Goal: Task Accomplishment & Management: Manage account settings

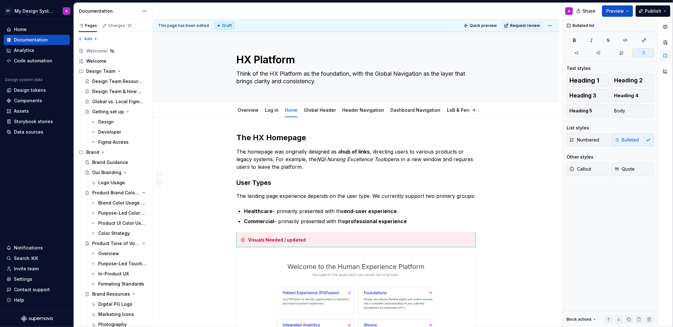
scroll to position [649, 0]
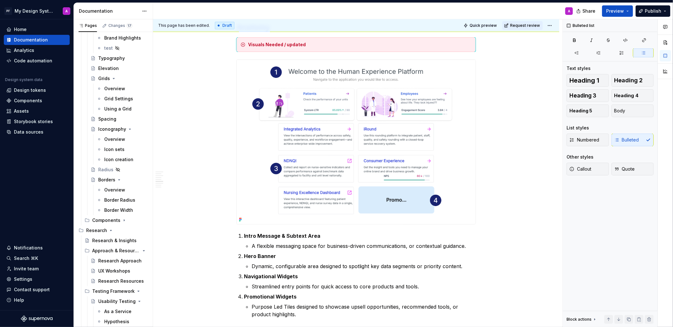
type textarea "*"
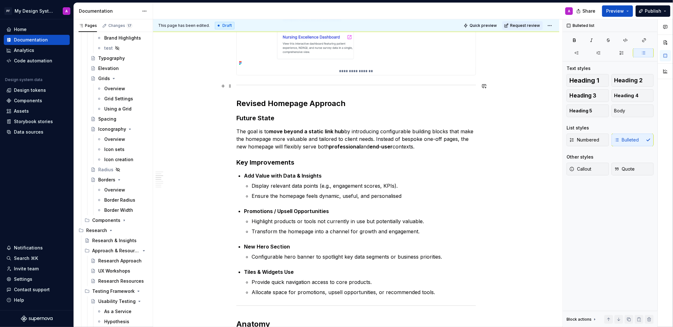
scroll to position [332, 0]
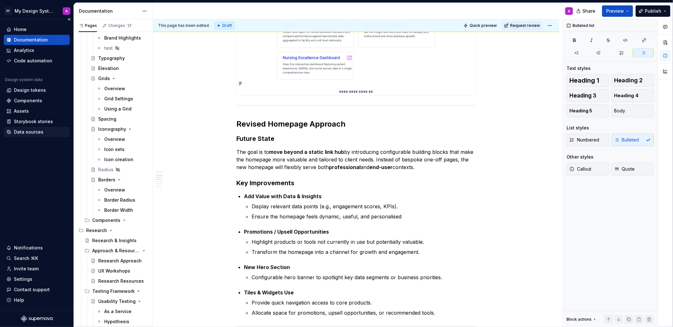
click at [35, 133] on div "Data sources" at bounding box center [28, 132] width 29 height 6
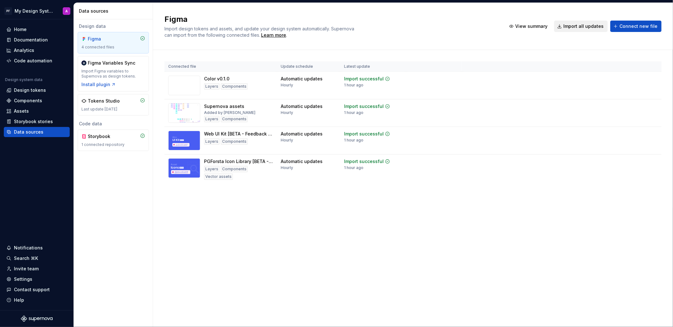
click at [584, 28] on span "Import all updates" at bounding box center [583, 26] width 40 height 6
click at [581, 28] on span "Import all updates" at bounding box center [583, 26] width 40 height 6
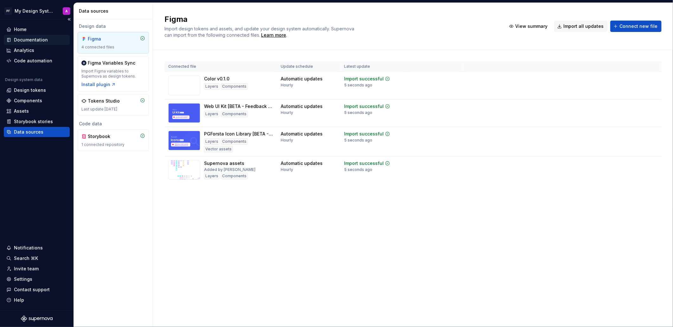
click at [33, 36] on div "Documentation" at bounding box center [37, 40] width 66 height 10
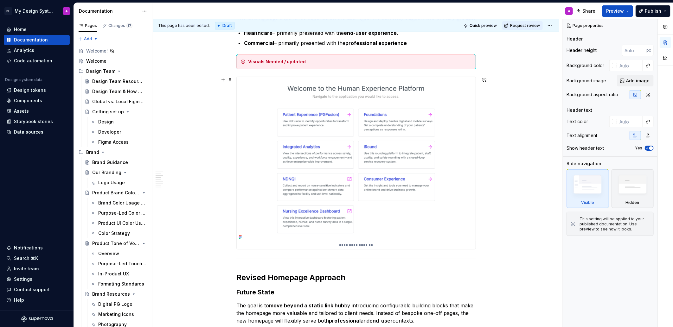
scroll to position [181, 0]
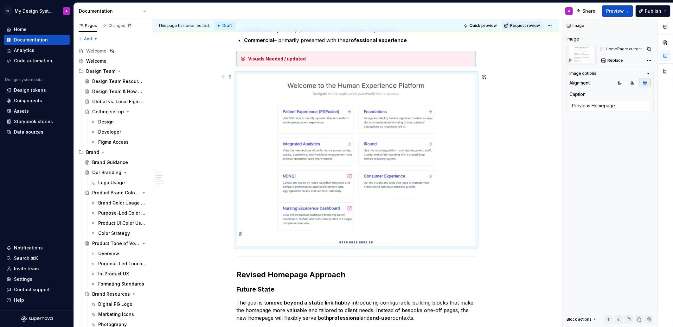
click at [392, 141] on img at bounding box center [356, 156] width 239 height 165
click at [614, 60] on span "Replace" at bounding box center [615, 60] width 16 height 5
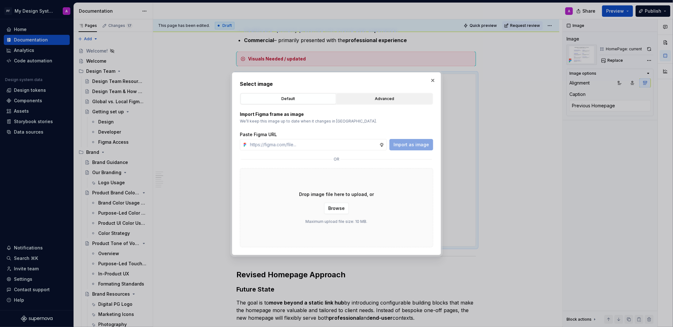
click at [375, 98] on div "Advanced" at bounding box center [384, 99] width 91 height 6
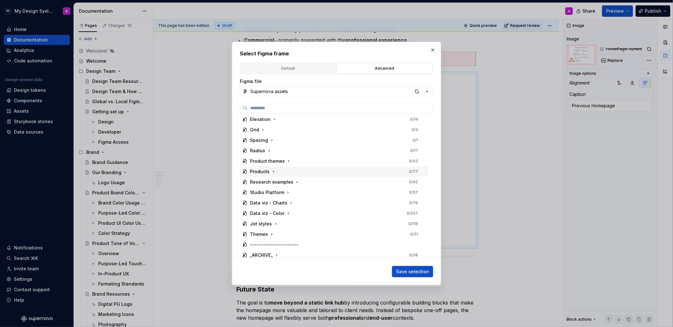
scroll to position [0, 2]
click at [239, 169] on div "Select Figma frame Default Advanced Import Figma frame as image We’ll keep this…" at bounding box center [336, 164] width 209 height 244
click at [243, 170] on icon at bounding box center [244, 172] width 3 height 4
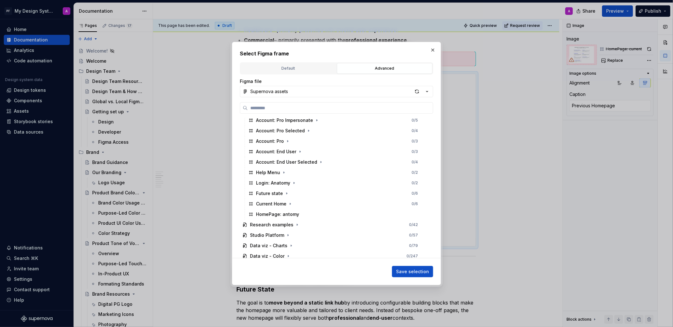
scroll to position [389, 0]
click at [279, 203] on div "Current Home" at bounding box center [271, 203] width 30 height 6
click at [405, 271] on span "Save selection" at bounding box center [412, 272] width 33 height 6
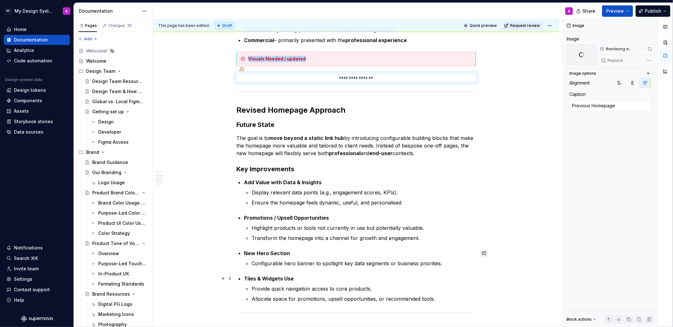
scroll to position [181, 0]
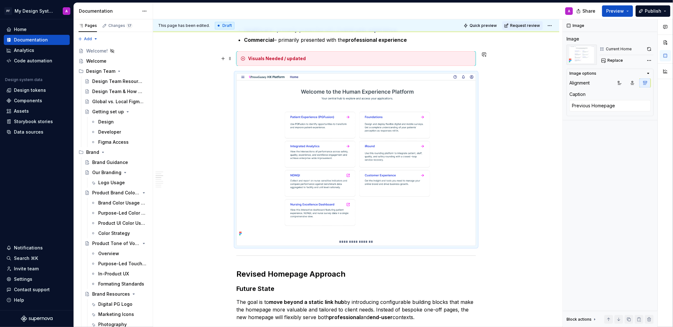
click at [313, 62] on div "Visuals Needed / updated" at bounding box center [355, 58] width 239 height 15
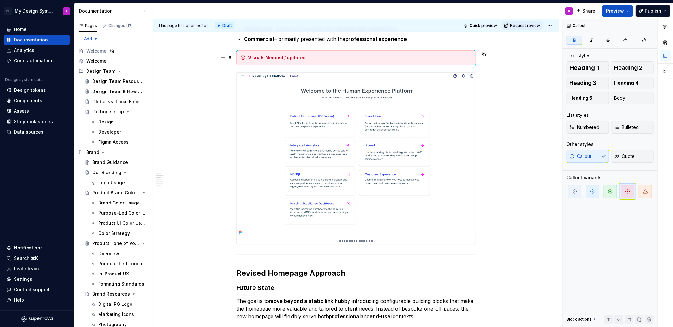
scroll to position [181, 0]
click at [231, 60] on span at bounding box center [229, 58] width 5 height 9
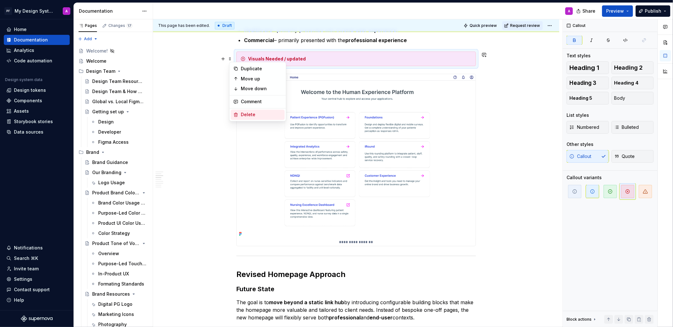
click at [253, 115] on div "Delete" at bounding box center [261, 115] width 41 height 6
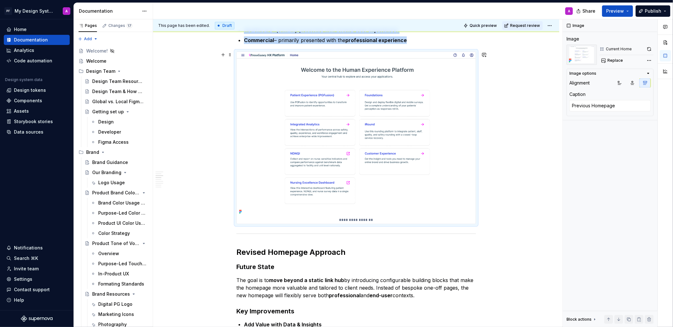
scroll to position [159, 0]
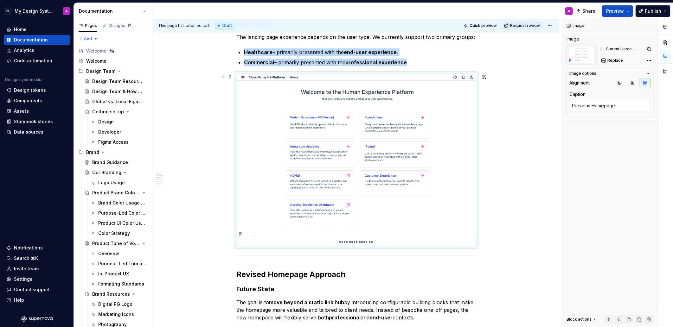
click at [440, 159] on img at bounding box center [356, 156] width 239 height 164
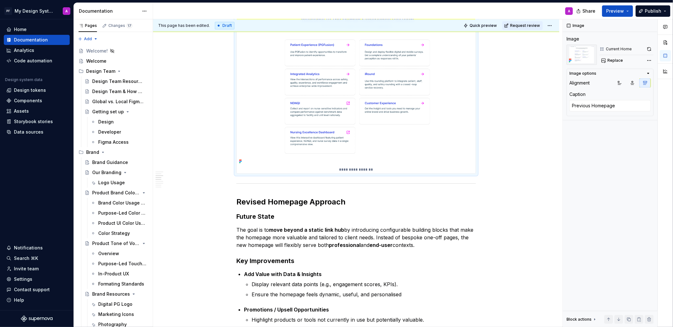
scroll to position [308, 0]
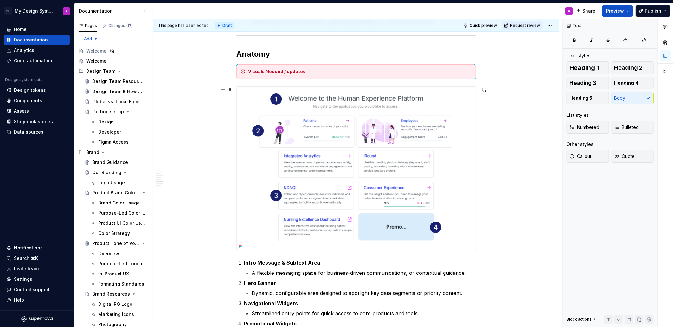
scroll to position [612, 0]
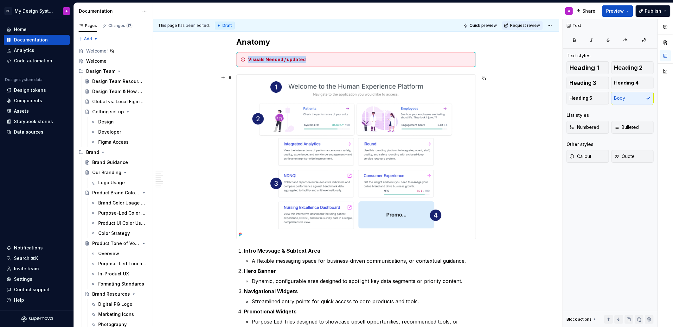
click at [378, 166] on img at bounding box center [356, 157] width 239 height 164
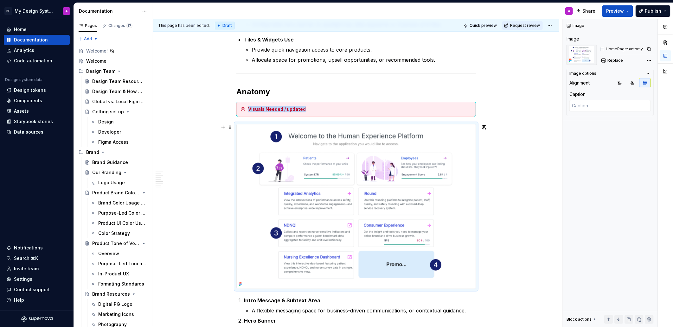
scroll to position [564, 0]
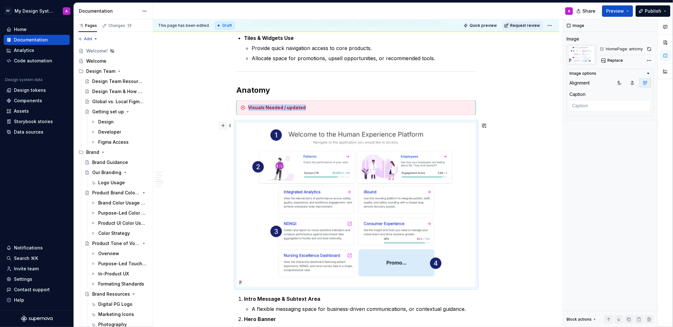
click at [224, 127] on button "button" at bounding box center [222, 125] width 9 height 9
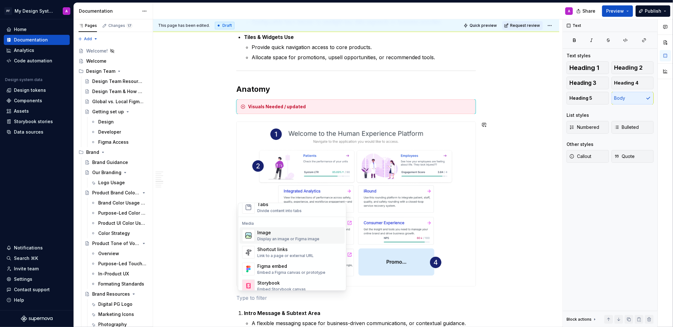
scroll to position [253, 0]
click at [292, 241] on div "Display an image or Figma image" at bounding box center [288, 241] width 62 height 5
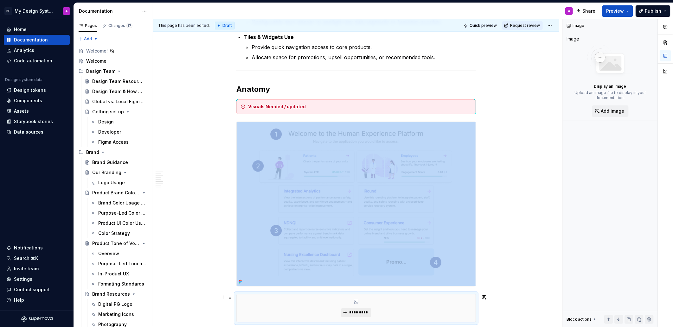
click at [358, 309] on button "*********" at bounding box center [356, 312] width 30 height 9
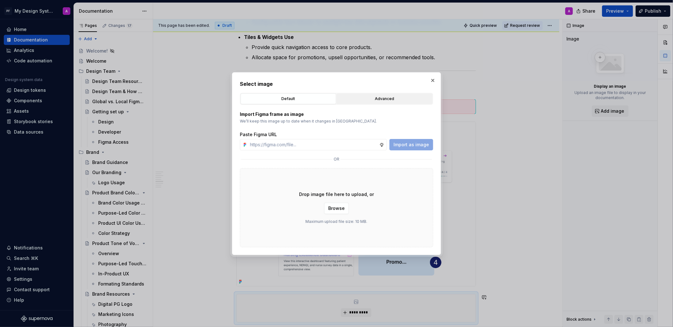
click at [354, 103] on button "Advanced" at bounding box center [385, 98] width 96 height 11
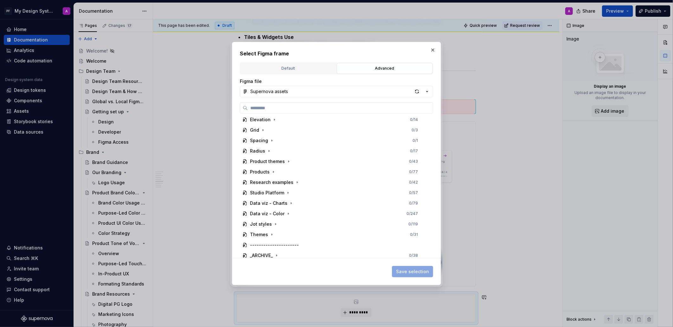
scroll to position [225, 0]
click at [272, 169] on icon "button" at bounding box center [273, 169] width 5 height 5
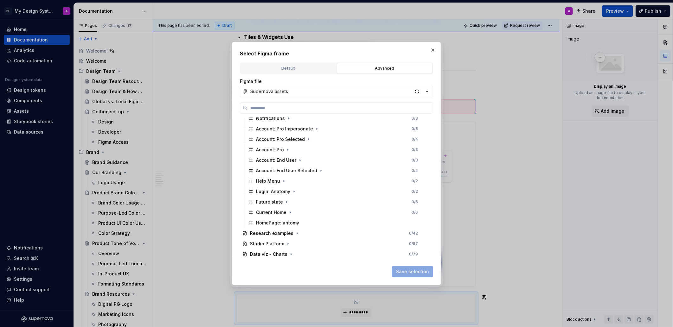
scroll to position [381, 0]
click at [276, 200] on div "Future state" at bounding box center [269, 202] width 27 height 6
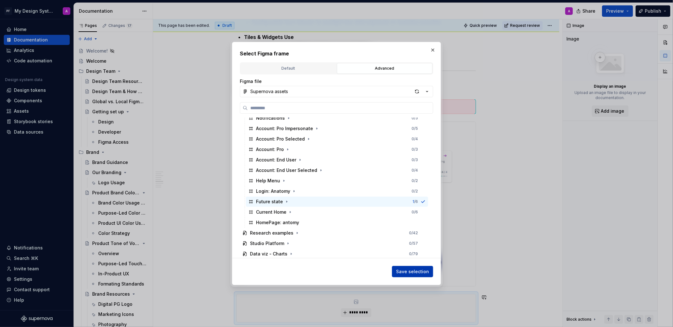
click at [412, 268] on button "Save selection" at bounding box center [412, 271] width 41 height 11
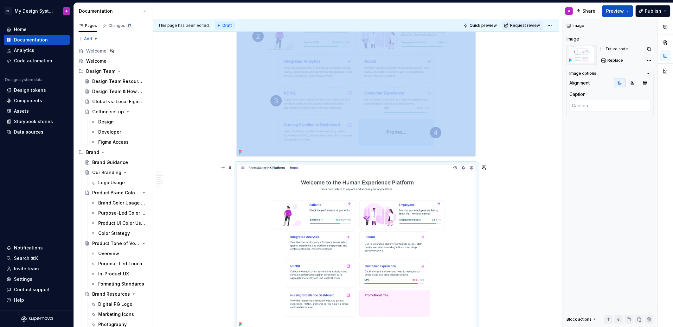
scroll to position [716, 0]
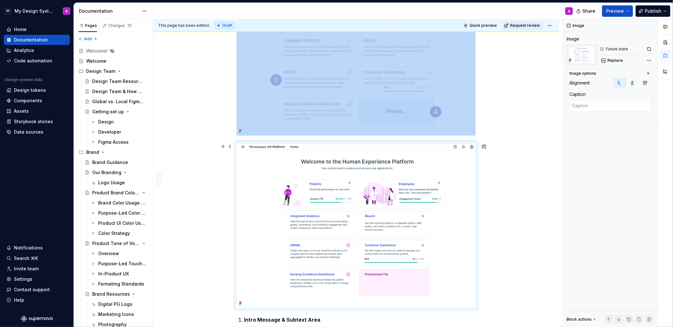
click at [516, 255] on div "**********" at bounding box center [356, 125] width 406 height 1447
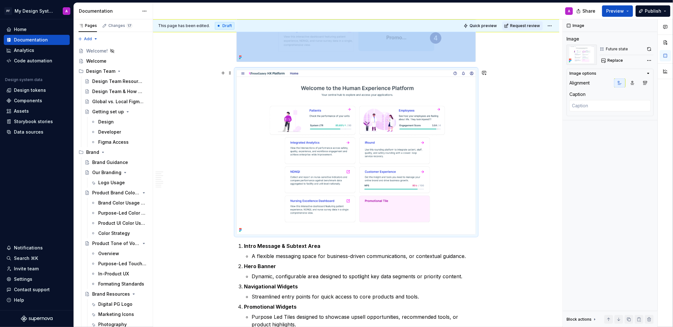
scroll to position [825, 0]
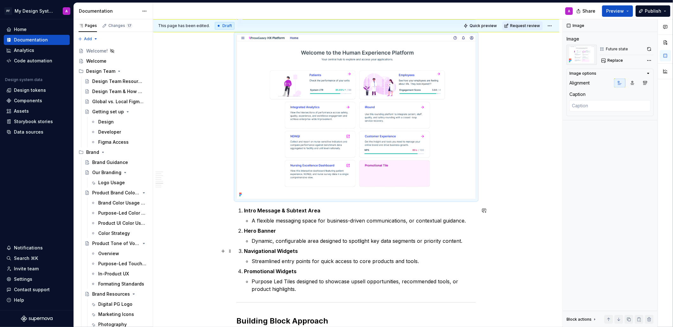
click at [515, 254] on div "**********" at bounding box center [356, 16] width 406 height 1447
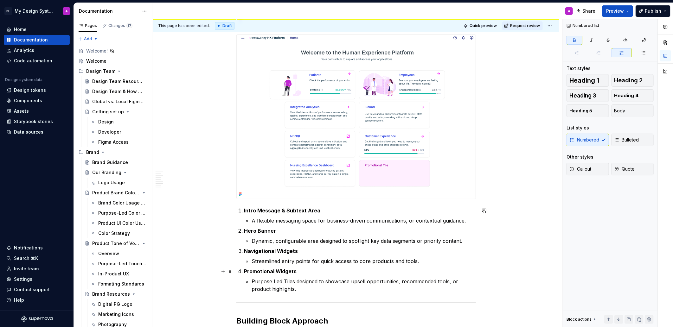
click at [525, 266] on div "**********" at bounding box center [356, 16] width 406 height 1447
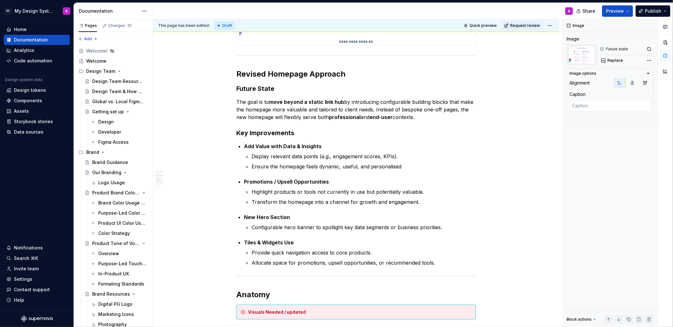
scroll to position [360, 0]
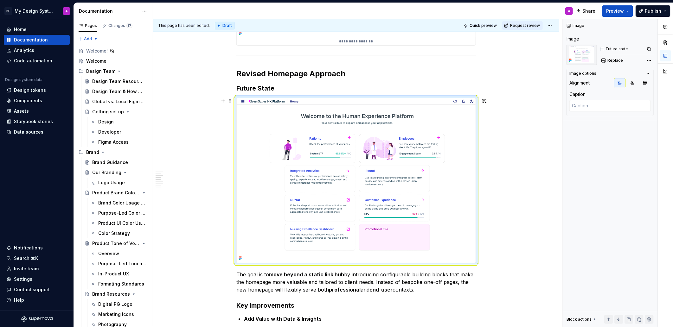
drag, startPoint x: 541, startPoint y: 160, endPoint x: 537, endPoint y: 105, distance: 54.6
click at [540, 157] on div "**********" at bounding box center [357, 173] width 409 height 308
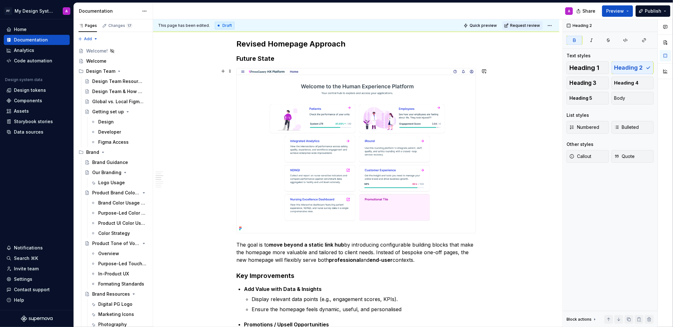
scroll to position [389, 0]
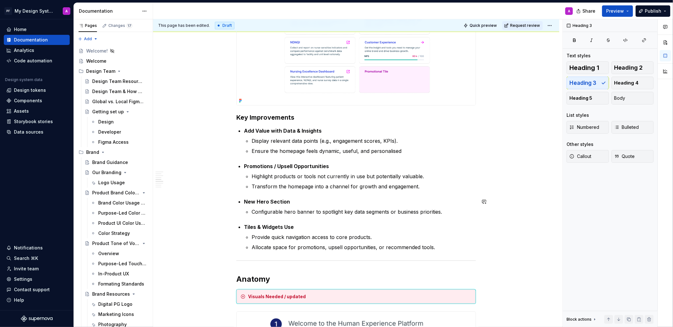
click at [509, 220] on div "**********" at bounding box center [356, 293] width 406 height 1447
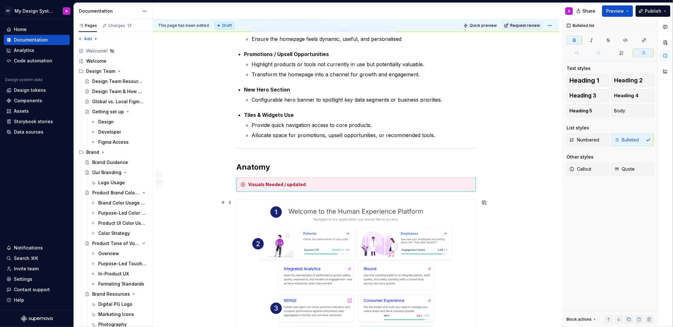
scroll to position [660, 0]
click at [36, 132] on div "Data sources" at bounding box center [28, 132] width 29 height 6
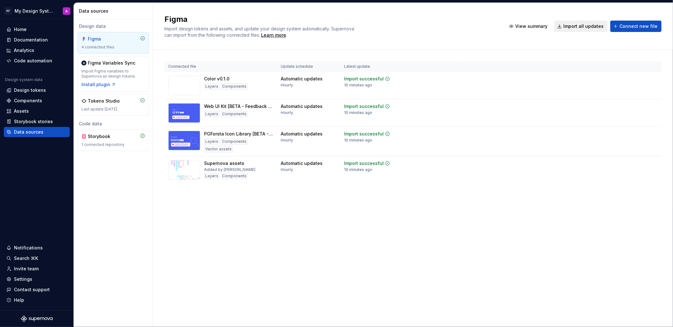
click at [591, 26] on span "Import all updates" at bounding box center [583, 26] width 40 height 6
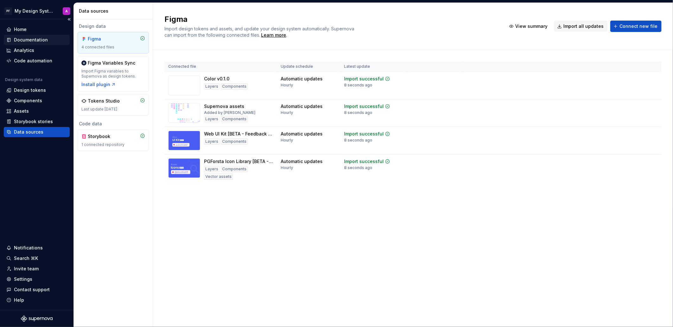
click at [19, 39] on div "Documentation" at bounding box center [31, 40] width 34 height 6
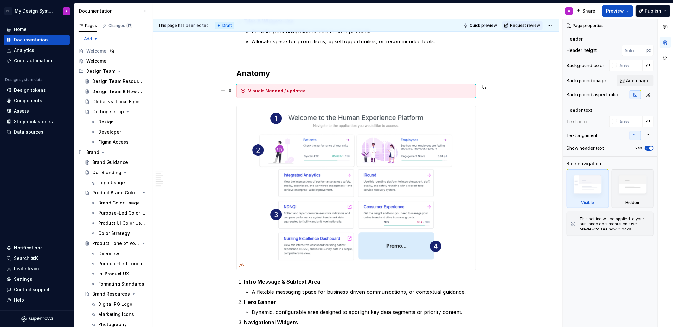
scroll to position [769, 0]
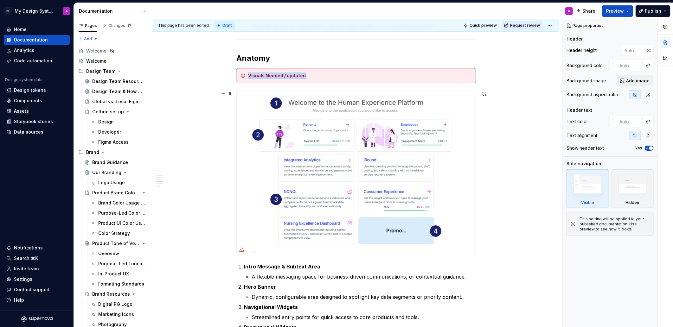
click at [365, 105] on img at bounding box center [356, 173] width 239 height 164
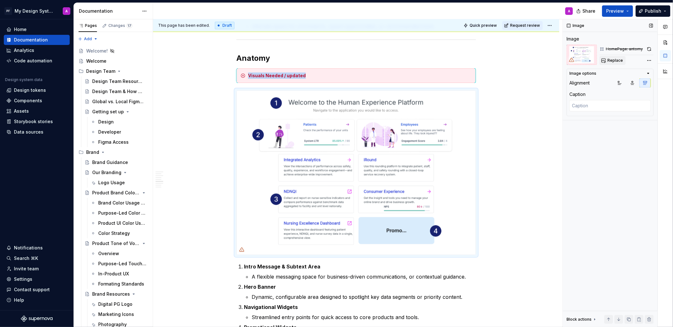
click at [618, 62] on span "Replace" at bounding box center [615, 60] width 16 height 5
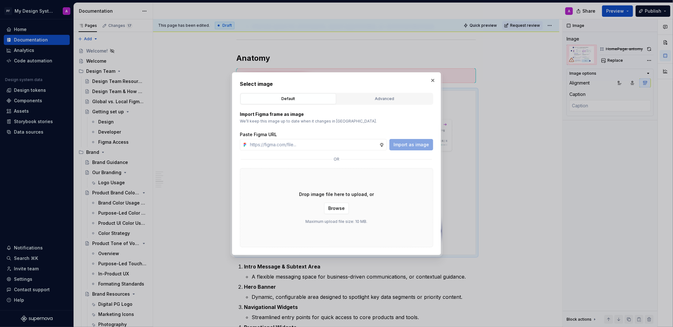
drag, startPoint x: 383, startPoint y: 94, endPoint x: 361, endPoint y: 117, distance: 31.6
click at [383, 95] on button "Advanced" at bounding box center [385, 98] width 96 height 11
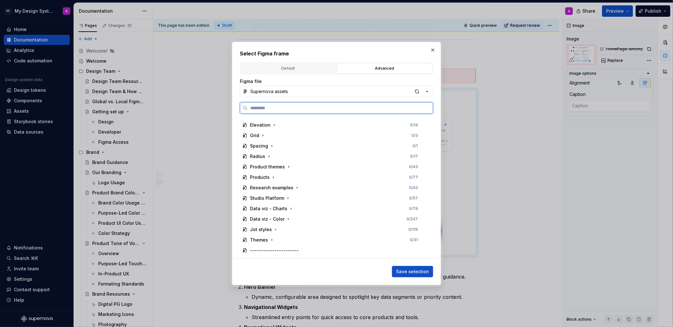
scroll to position [225, 0]
click at [265, 170] on div "Products" at bounding box center [260, 169] width 20 height 6
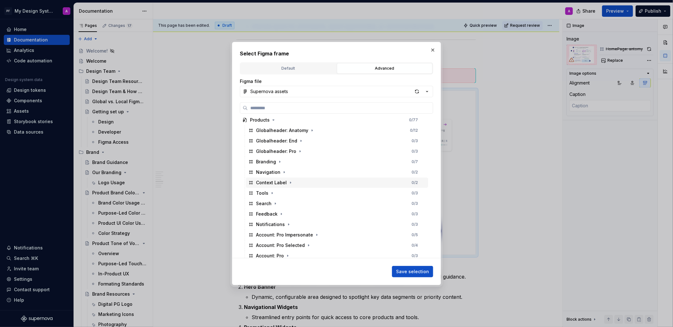
scroll to position [364, 0]
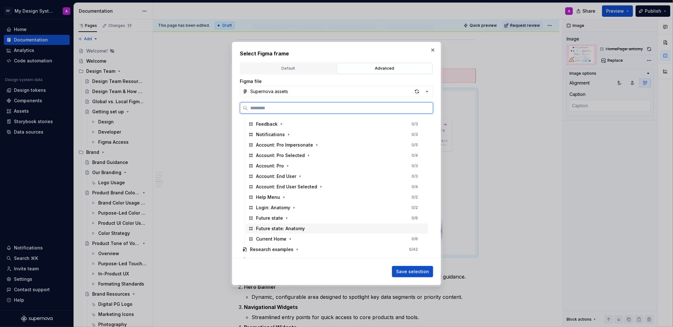
click at [289, 226] on div "Future state: Anatomy" at bounding box center [280, 228] width 49 height 6
click at [420, 273] on span "Save selection" at bounding box center [412, 272] width 33 height 6
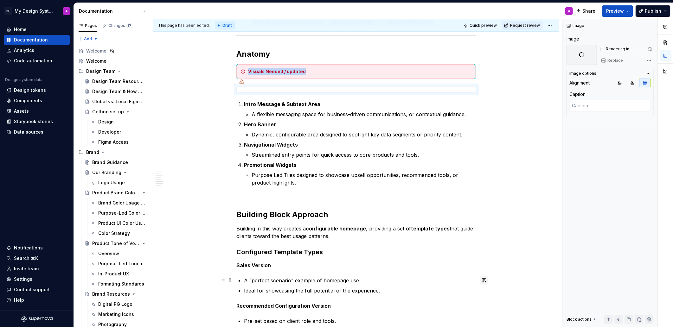
scroll to position [774, 0]
click at [232, 71] on span at bounding box center [229, 70] width 5 height 9
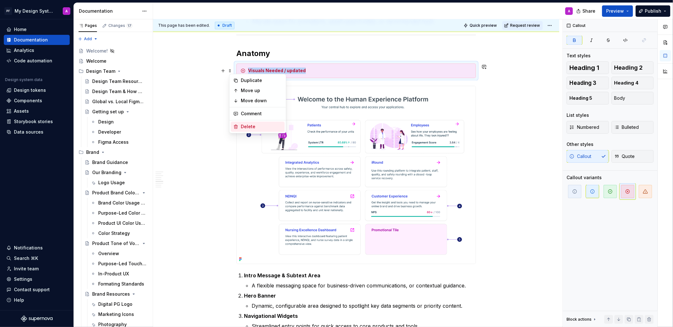
click at [257, 122] on div "Delete" at bounding box center [258, 127] width 54 height 10
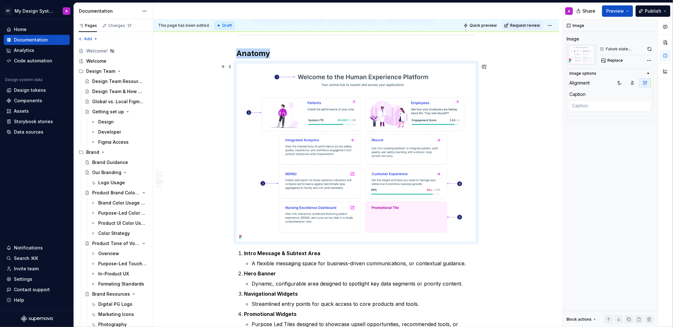
drag, startPoint x: 545, startPoint y: 138, endPoint x: 528, endPoint y: 141, distance: 16.7
click at [545, 138] on div "**********" at bounding box center [356, 63] width 406 height 1438
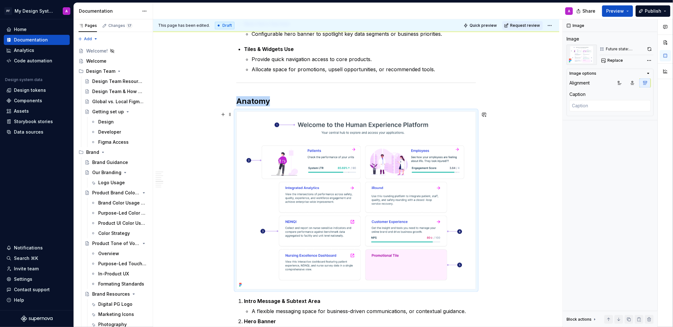
click at [528, 141] on div "**********" at bounding box center [356, 111] width 406 height 1438
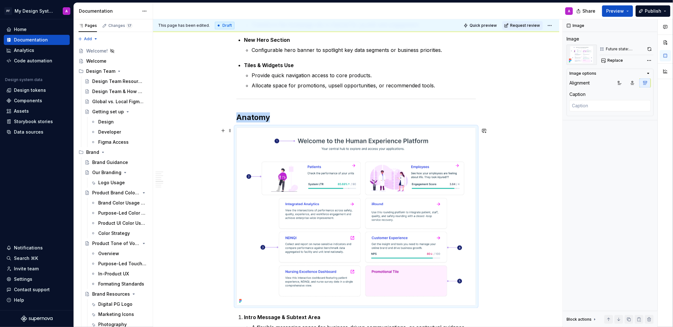
scroll to position [748, 0]
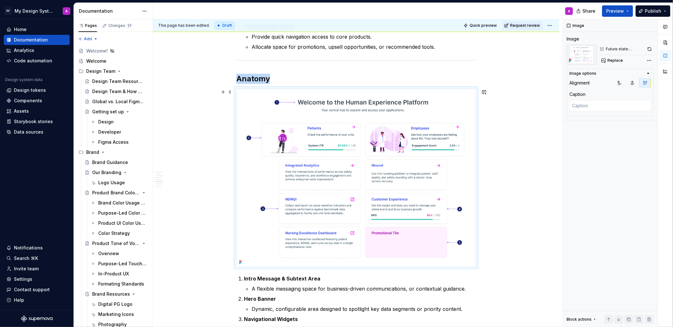
click at [522, 146] on div "**********" at bounding box center [356, 88] width 406 height 1438
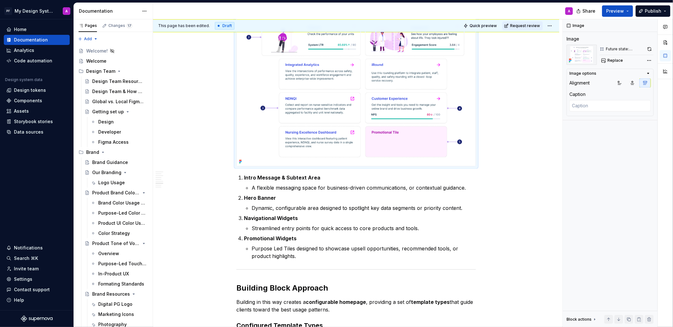
scroll to position [855, 0]
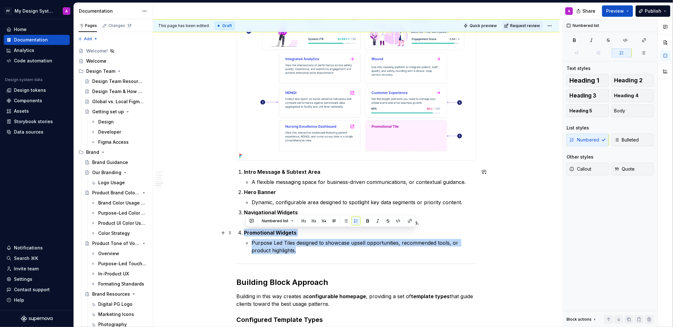
drag, startPoint x: 295, startPoint y: 249, endPoint x: 239, endPoint y: 228, distance: 59.8
copy li "Promotional Widgets Purpose Led Tiles designed to showcase upsell opportunities…"
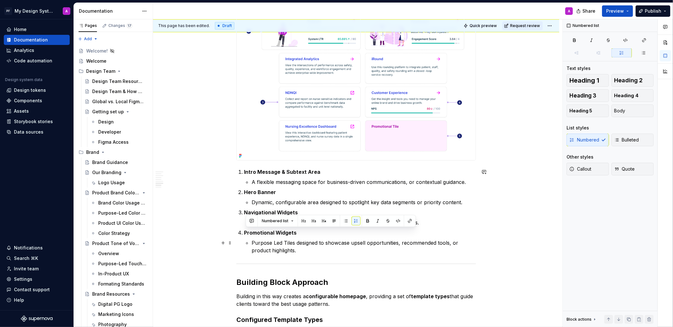
click at [304, 252] on p "Purpose Led Tiles designed to showcase upsell opportunities, recommended tools,…" at bounding box center [363, 246] width 224 height 15
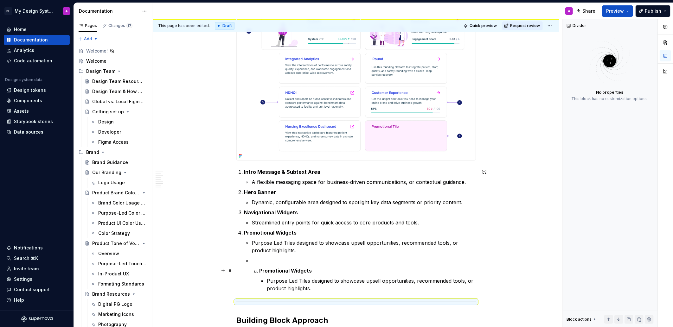
drag, startPoint x: 261, startPoint y: 270, endPoint x: 317, endPoint y: 278, distance: 56.6
click at [261, 270] on strong "Promotional Widgets" at bounding box center [285, 271] width 53 height 6
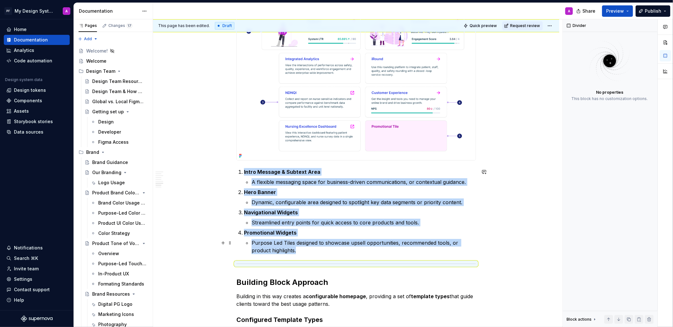
click at [300, 250] on p "Purpose Led Tiles designed to showcase upsell opportunities, recommended tools,…" at bounding box center [363, 246] width 224 height 15
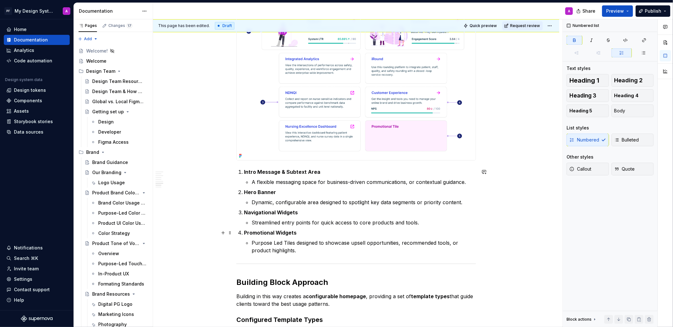
click at [244, 231] on li "Promotional Widgets Purpose Led Tiles designed to showcase upsell opportunities…" at bounding box center [360, 241] width 232 height 25
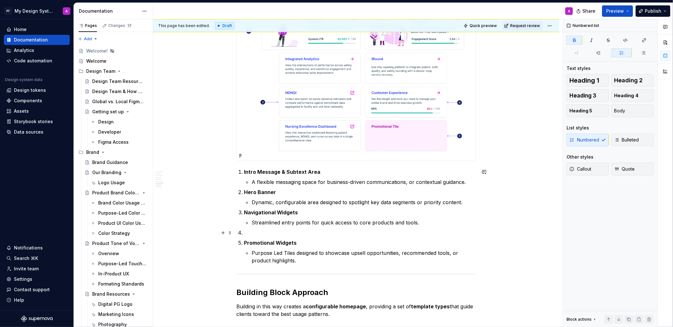
click at [279, 235] on p at bounding box center [360, 233] width 232 height 8
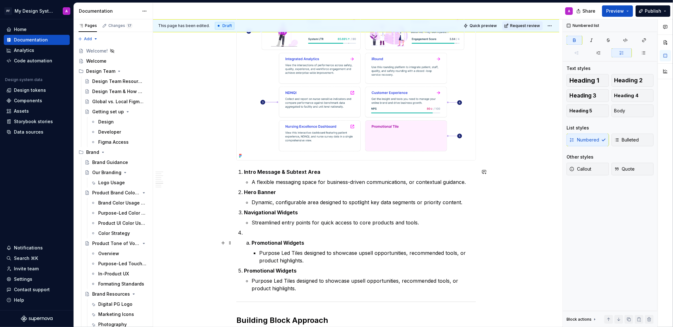
click at [254, 242] on strong "Promotional Widgets" at bounding box center [277, 243] width 53 height 6
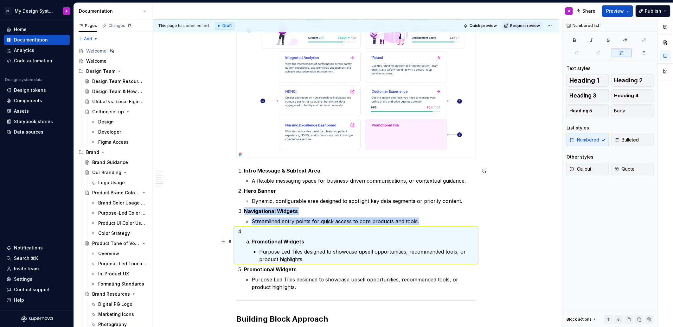
click at [263, 240] on strong "Promotional Widgets" at bounding box center [277, 241] width 53 height 6
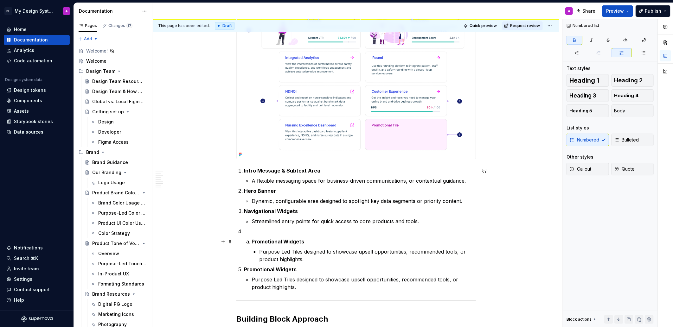
drag, startPoint x: 253, startPoint y: 243, endPoint x: 292, endPoint y: 244, distance: 39.3
click at [253, 243] on strong "Promotional Widgets" at bounding box center [277, 241] width 53 height 6
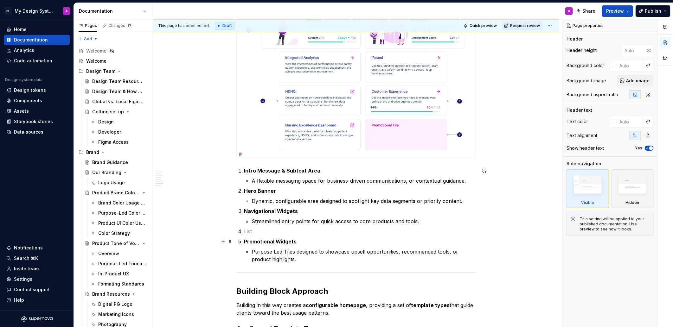
type textarea "*"
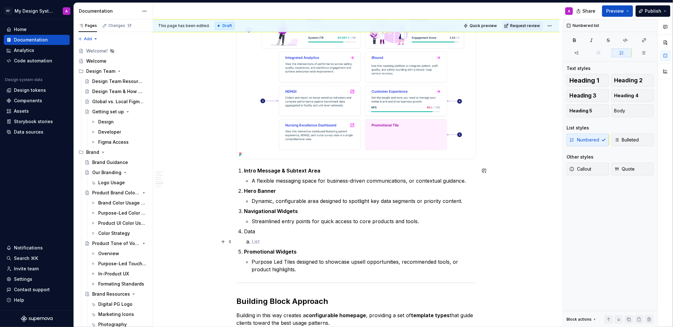
drag, startPoint x: 264, startPoint y: 240, endPoint x: 246, endPoint y: 240, distance: 18.7
click at [246, 240] on li "Data" at bounding box center [360, 237] width 232 height 18
click at [624, 142] on span "Bulleted" at bounding box center [626, 140] width 25 height 6
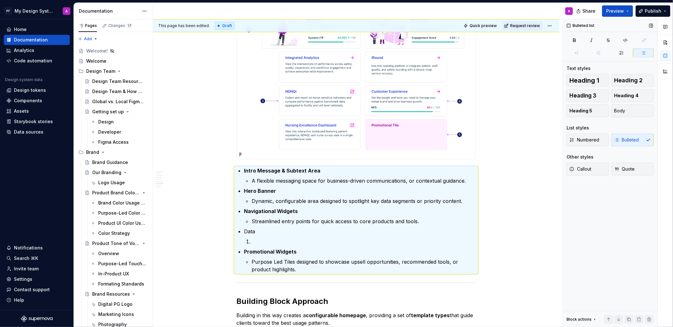
click at [625, 141] on div "Numbered Bulleted" at bounding box center [609, 140] width 87 height 13
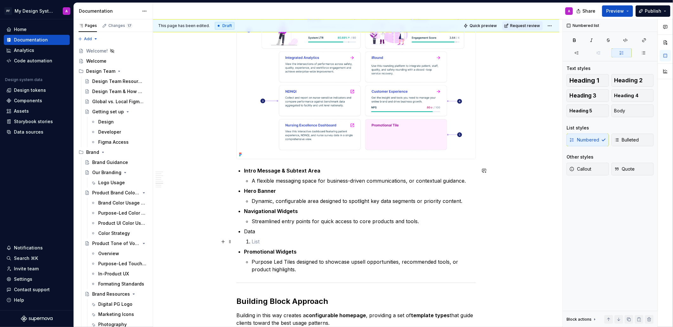
click at [252, 240] on li at bounding box center [363, 242] width 224 height 8
drag, startPoint x: 252, startPoint y: 243, endPoint x: 352, endPoint y: 217, distance: 103.2
click at [251, 243] on li at bounding box center [363, 242] width 224 height 8
click at [620, 143] on span "Bulleted" at bounding box center [626, 140] width 25 height 6
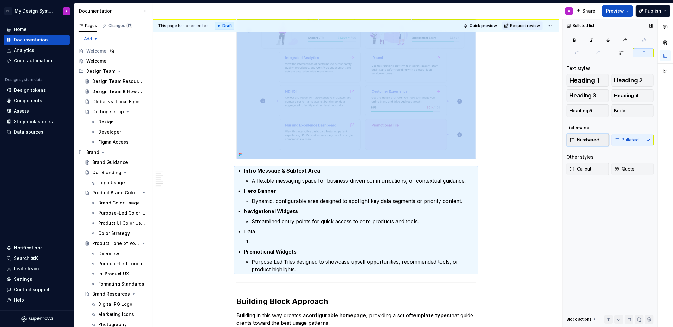
click at [587, 142] on span "Numbered" at bounding box center [584, 140] width 30 height 6
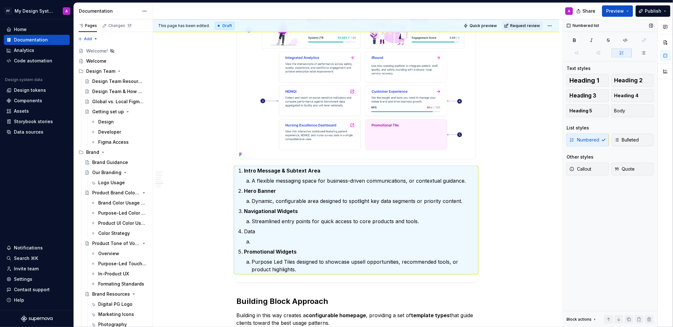
click at [587, 142] on div "Numbered Bulleted" at bounding box center [609, 140] width 87 height 13
click at [611, 140] on div "Numbered Bulleted" at bounding box center [609, 140] width 87 height 13
click at [636, 142] on span "Bulleted" at bounding box center [626, 140] width 25 height 6
click at [579, 143] on button "Numbered" at bounding box center [587, 140] width 42 height 13
drag, startPoint x: 264, startPoint y: 243, endPoint x: 253, endPoint y: 241, distance: 11.8
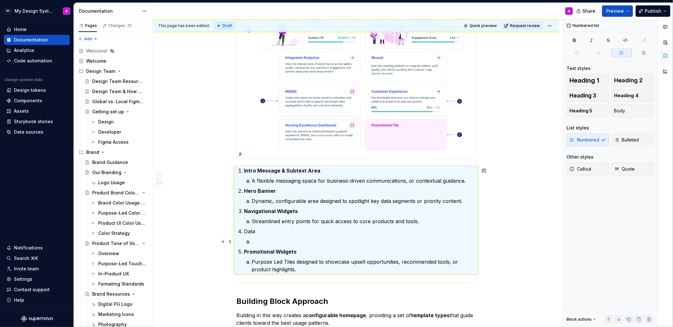
click at [264, 243] on p at bounding box center [363, 242] width 224 height 8
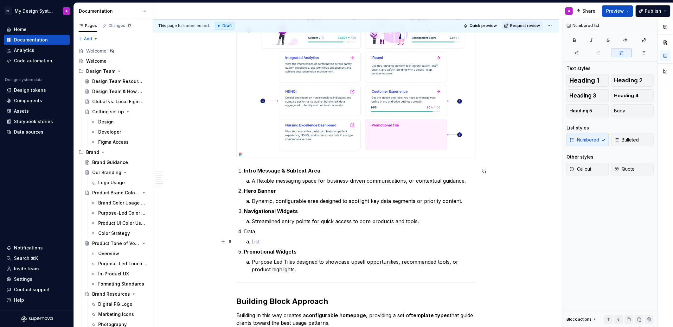
click at [251, 241] on li at bounding box center [363, 242] width 224 height 8
drag, startPoint x: 252, startPoint y: 241, endPoint x: 248, endPoint y: 242, distance: 3.8
click at [251, 242] on li at bounding box center [363, 242] width 224 height 8
click at [635, 137] on span "Bulleted" at bounding box center [626, 140] width 25 height 6
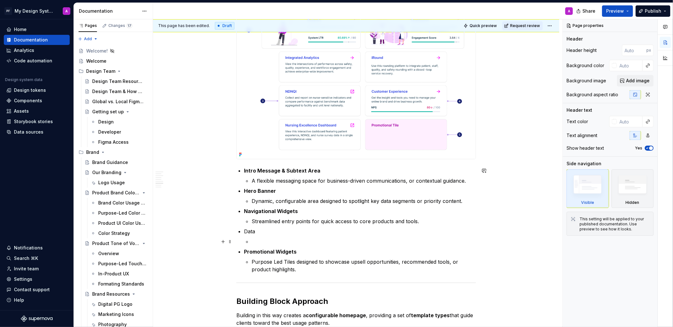
drag, startPoint x: 259, startPoint y: 241, endPoint x: 356, endPoint y: 241, distance: 97.2
click at [259, 241] on p at bounding box center [363, 242] width 224 height 8
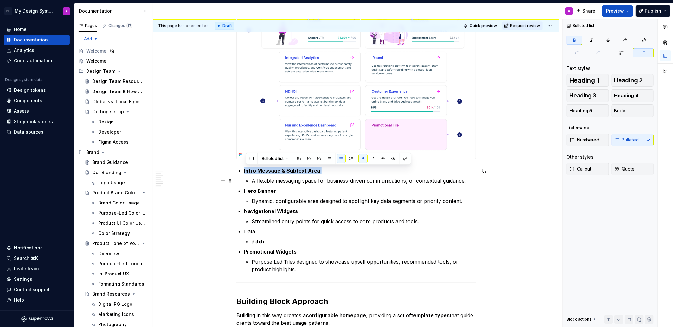
drag, startPoint x: 246, startPoint y: 170, endPoint x: 485, endPoint y: 180, distance: 239.3
click at [588, 141] on span "Numbered" at bounding box center [584, 140] width 30 height 6
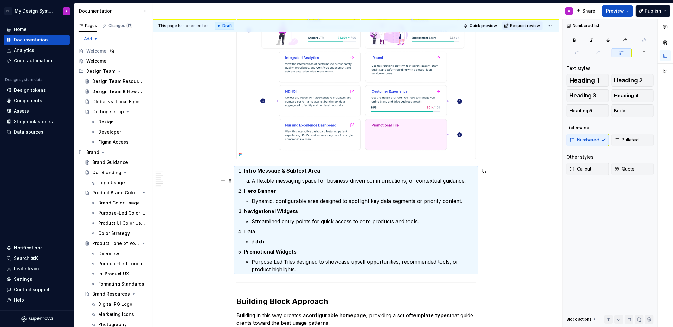
click at [253, 180] on p "A flexible messaging space for business-driven communications, or contextual gu…" at bounding box center [363, 181] width 224 height 8
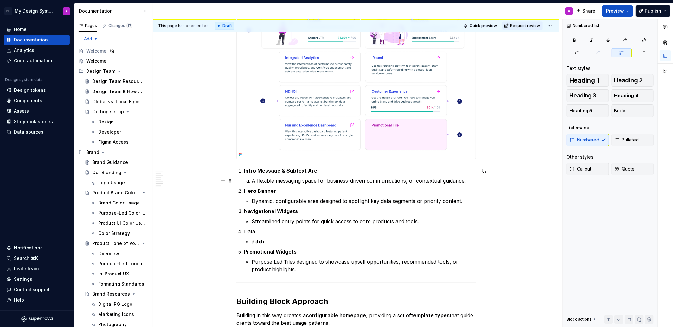
drag, startPoint x: 250, startPoint y: 181, endPoint x: 423, endPoint y: 183, distance: 172.9
click at [282, 186] on ol "Intro Message & Subtext Are A flexible messaging space for business-driven comm…" at bounding box center [360, 220] width 232 height 106
drag, startPoint x: 252, startPoint y: 181, endPoint x: 562, endPoint y: 171, distance: 309.5
click at [256, 181] on li "A flexible messaging space for business-driven communications, or contextual gu…" at bounding box center [363, 181] width 224 height 8
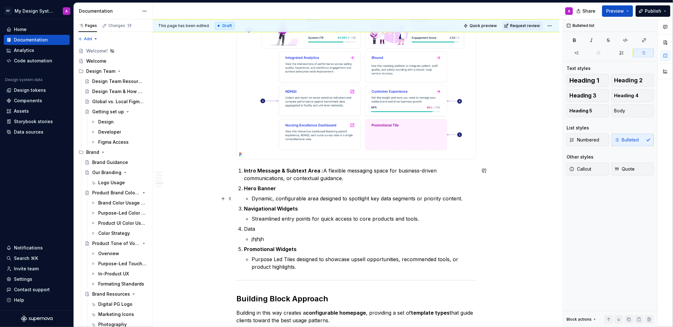
drag, startPoint x: 252, startPoint y: 199, endPoint x: 519, endPoint y: 231, distance: 268.5
click at [253, 199] on li "Hero Banner Dynamic, configurable area designed to spotlight key data segments …" at bounding box center [360, 194] width 232 height 18
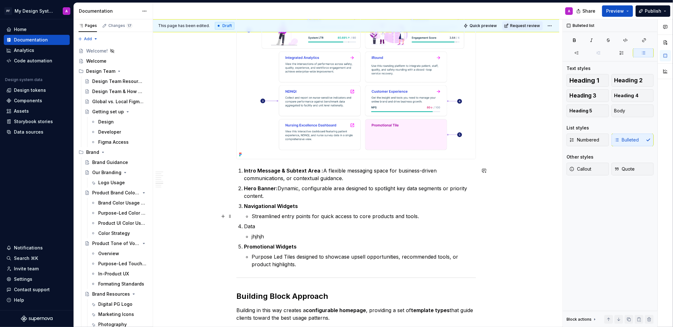
drag, startPoint x: 253, startPoint y: 218, endPoint x: 291, endPoint y: 228, distance: 39.6
click at [254, 218] on p "Streamlined entry points for quick access to core products and tools." at bounding box center [363, 216] width 224 height 8
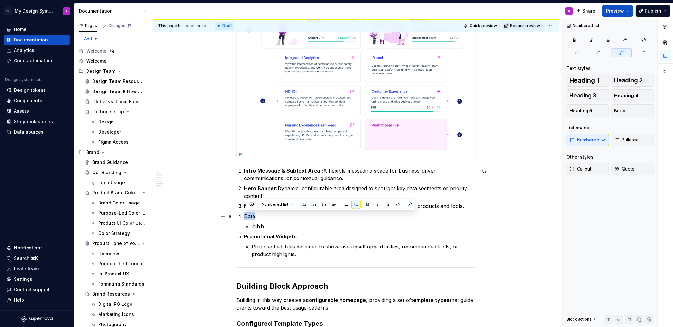
drag, startPoint x: 261, startPoint y: 218, endPoint x: 245, endPoint y: 216, distance: 15.6
click at [245, 216] on p "Data" at bounding box center [360, 216] width 232 height 8
click at [366, 204] on button "button" at bounding box center [367, 204] width 9 height 9
click at [255, 226] on p "jhjhjh" at bounding box center [363, 227] width 224 height 8
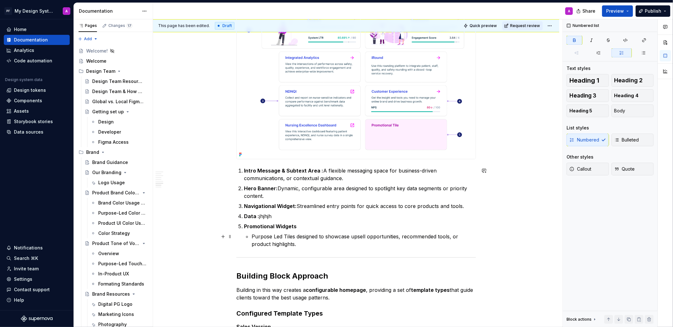
click at [254, 237] on p "Purpose Led Tiles designed to showcase upsell opportunities, recommended tools,…" at bounding box center [363, 240] width 224 height 15
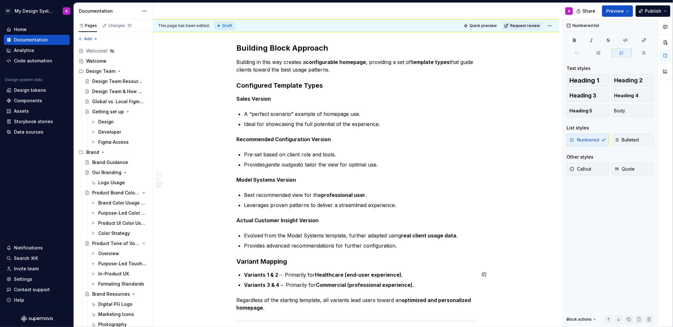
scroll to position [1074, 0]
click at [239, 99] on strong "Sales Version" at bounding box center [253, 99] width 35 height 6
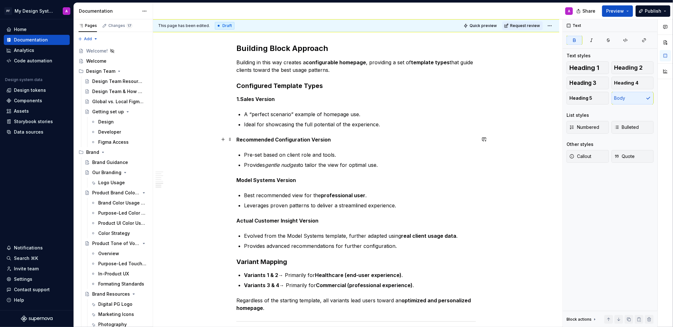
click at [239, 139] on strong "Recommended Configuration Version" at bounding box center [283, 139] width 94 height 6
click at [238, 180] on strong "Model Systems Version" at bounding box center [266, 180] width 60 height 6
click at [238, 222] on strong "Actual Customer Insight Version" at bounding box center [277, 221] width 82 height 6
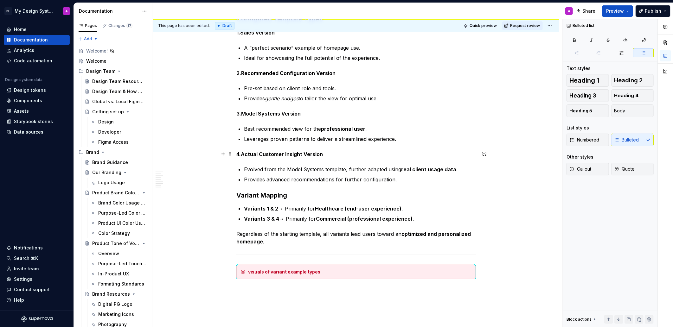
scroll to position [1145, 0]
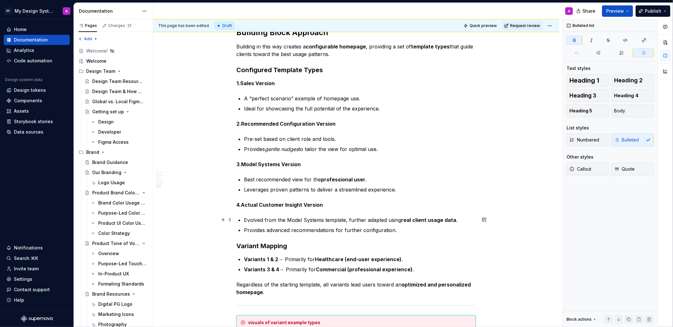
scroll to position [1076, 0]
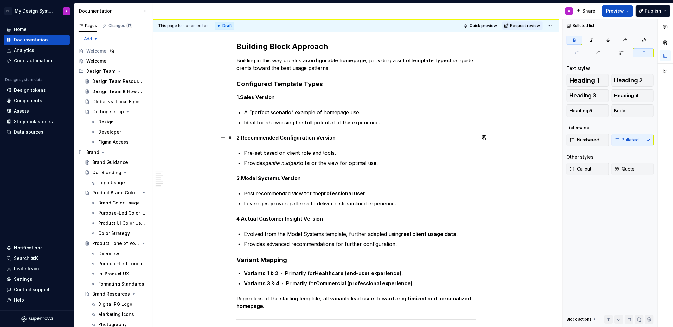
drag, startPoint x: 244, startPoint y: 138, endPoint x: 248, endPoint y: 139, distance: 4.8
click at [244, 138] on strong "2.Recommended Configuration Version" at bounding box center [285, 138] width 99 height 6
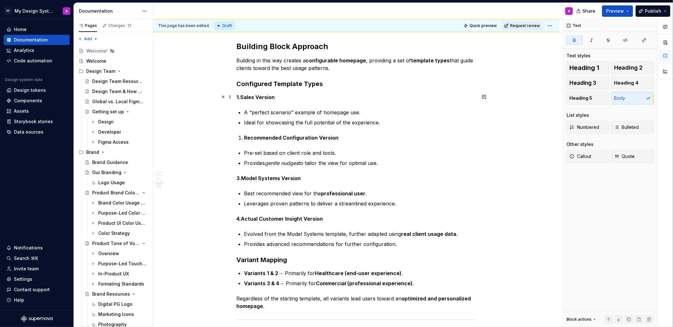
drag, startPoint x: 242, startPoint y: 97, endPoint x: 252, endPoint y: 98, distance: 10.5
click at [242, 97] on strong "1.Sales Version" at bounding box center [255, 97] width 38 height 6
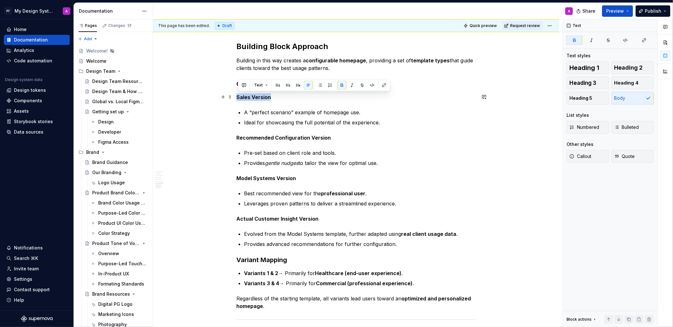
drag, startPoint x: 239, startPoint y: 98, endPoint x: 271, endPoint y: 100, distance: 32.1
click at [271, 100] on p "Sales Version" at bounding box center [355, 97] width 239 height 8
copy strong "Sales Version"
click at [247, 273] on strong "Variants 1 & 2" at bounding box center [261, 273] width 34 height 6
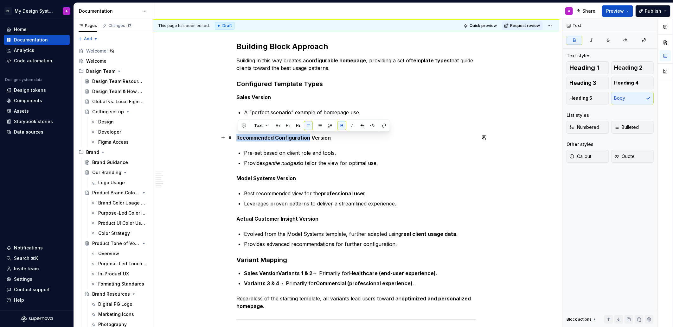
drag, startPoint x: 238, startPoint y: 138, endPoint x: 309, endPoint y: 138, distance: 71.2
click at [309, 138] on strong "Recommended Configuration Version" at bounding box center [283, 138] width 94 height 6
copy strong "Recommended Configuration"
drag, startPoint x: 261, startPoint y: 272, endPoint x: 274, endPoint y: 274, distance: 12.9
click at [262, 272] on strong "Sales VersionVariants 1 & 2" at bounding box center [278, 273] width 68 height 6
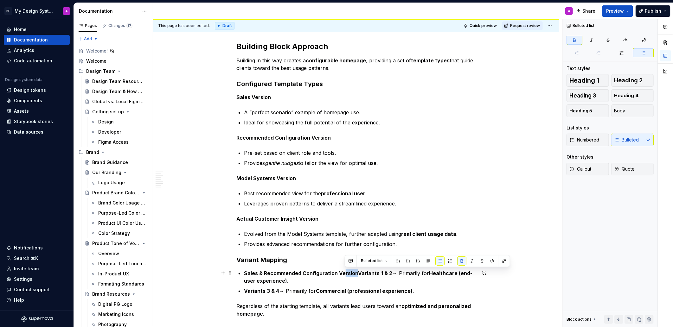
drag, startPoint x: 356, startPoint y: 272, endPoint x: 343, endPoint y: 270, distance: 13.2
click at [343, 274] on strong "Sales & Recommended Configuration VersionVariants 1 & 2" at bounding box center [318, 273] width 148 height 6
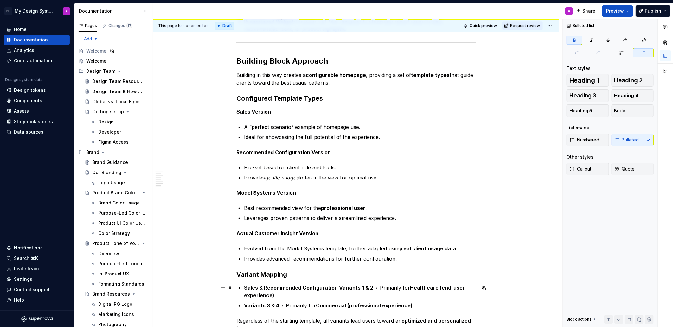
scroll to position [1065, 0]
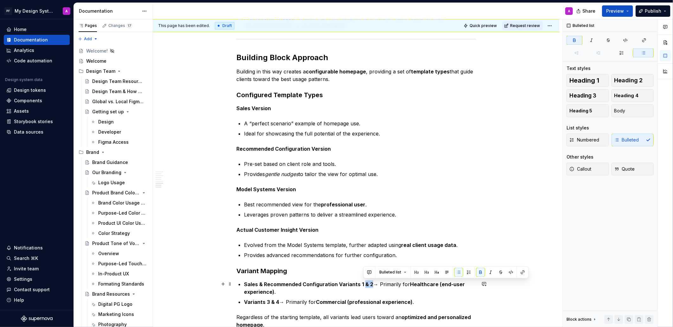
drag, startPoint x: 371, startPoint y: 284, endPoint x: 361, endPoint y: 283, distance: 10.5
click at [364, 284] on p "Sales & Recommended Configuration Variants 1 & 2 → Primarily for Healthcare (en…" at bounding box center [360, 288] width 232 height 15
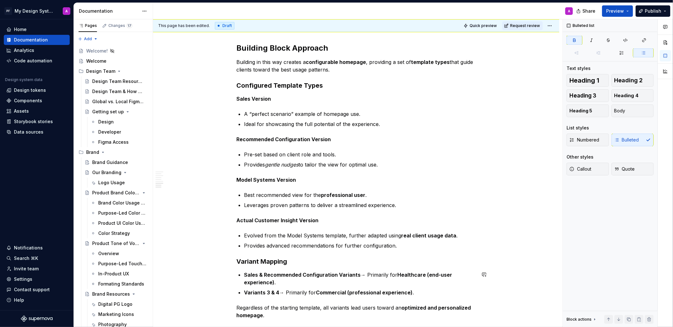
scroll to position [1080, 0]
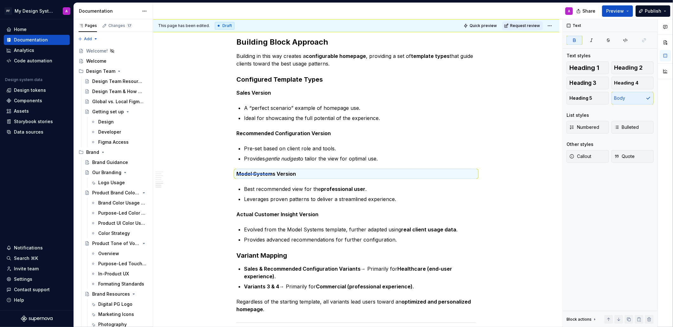
drag, startPoint x: 237, startPoint y: 174, endPoint x: 271, endPoint y: 174, distance: 33.3
click at [272, 174] on div "**********" at bounding box center [357, 173] width 409 height 308
click at [271, 174] on strong "Model Systems Version" at bounding box center [266, 174] width 60 height 6
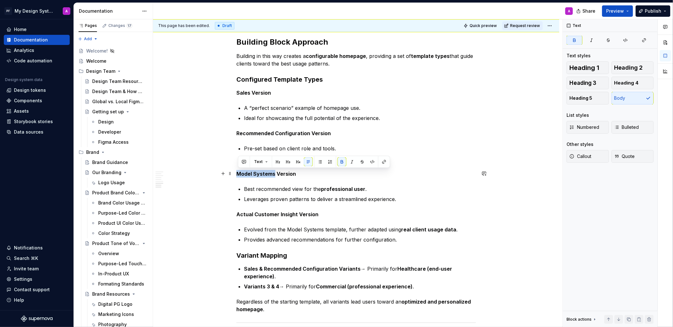
drag, startPoint x: 265, startPoint y: 173, endPoint x: 240, endPoint y: 172, distance: 25.7
click at [240, 172] on strong "Model Systems Version" at bounding box center [266, 174] width 60 height 6
copy strong "Model Systems"
click at [247, 286] on strong "Variants 3 & 4" at bounding box center [261, 286] width 35 height 6
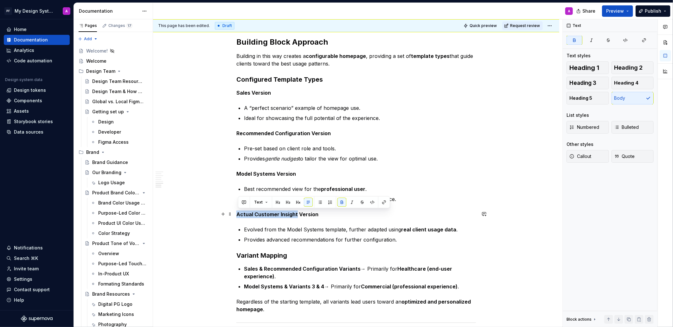
drag, startPoint x: 238, startPoint y: 214, endPoint x: 297, endPoint y: 214, distance: 58.6
click at [297, 214] on strong "Actual Customer Insight Version" at bounding box center [277, 214] width 82 height 6
copy strong "Actual Customer Insight"
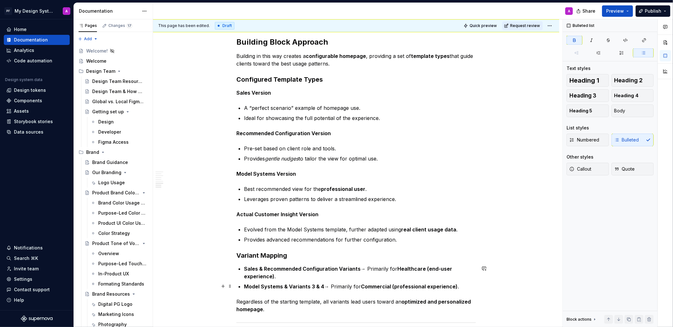
drag, startPoint x: 289, startPoint y: 285, endPoint x: 307, endPoint y: 287, distance: 18.1
click at [289, 285] on strong "Model Systems & Variants 3 & 4" at bounding box center [284, 286] width 80 height 6
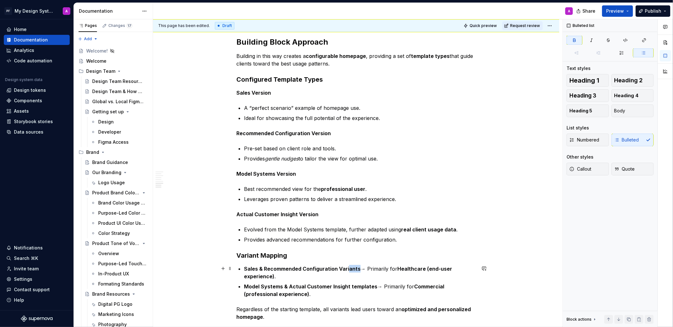
drag, startPoint x: 357, startPoint y: 267, endPoint x: 353, endPoint y: 267, distance: 3.8
click at [348, 267] on strong "Sales & Recommended Configuration Variants" at bounding box center [302, 269] width 117 height 6
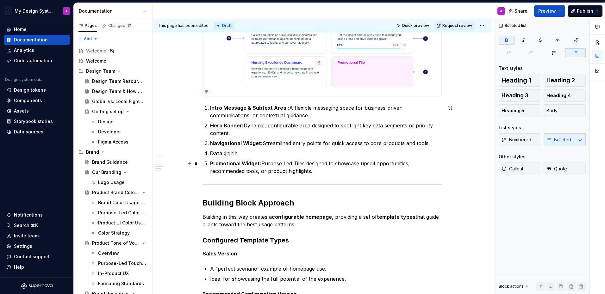
scroll to position [914, 0]
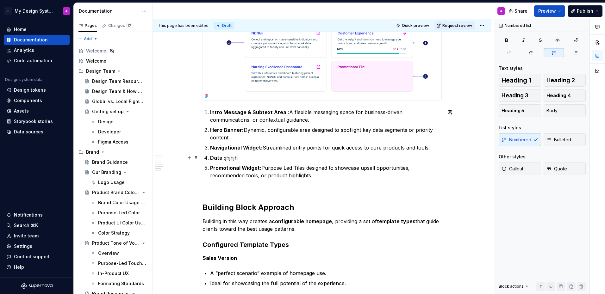
drag, startPoint x: 240, startPoint y: 159, endPoint x: 246, endPoint y: 159, distance: 6.0
click at [240, 159] on p "Data : jhjhjh" at bounding box center [326, 158] width 232 height 8
drag, startPoint x: 232, startPoint y: 159, endPoint x: 454, endPoint y: 229, distance: 232.1
click at [228, 159] on p "Data : jhjhjh" at bounding box center [326, 158] width 232 height 8
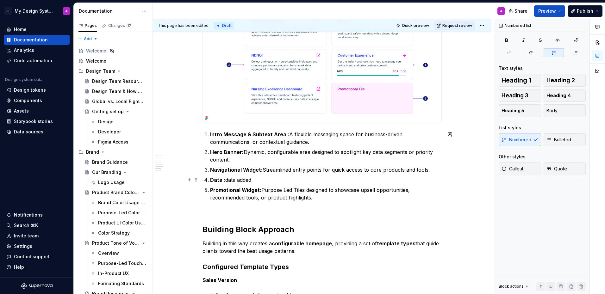
scroll to position [855, 0]
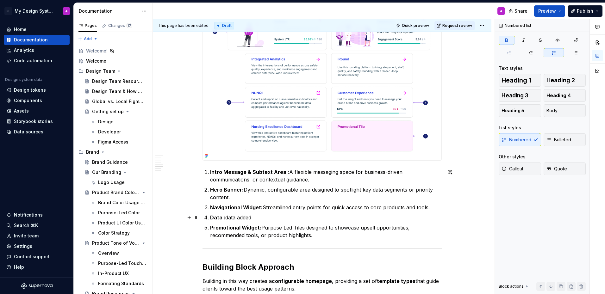
click at [227, 218] on p "Data : data added" at bounding box center [326, 218] width 232 height 8
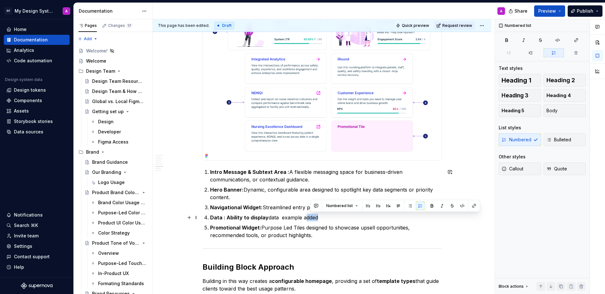
drag, startPoint x: 315, startPoint y: 218, endPoint x: 329, endPoint y: 236, distance: 22.8
click at [306, 218] on p "Data : Ability to display data example added" at bounding box center [326, 218] width 232 height 8
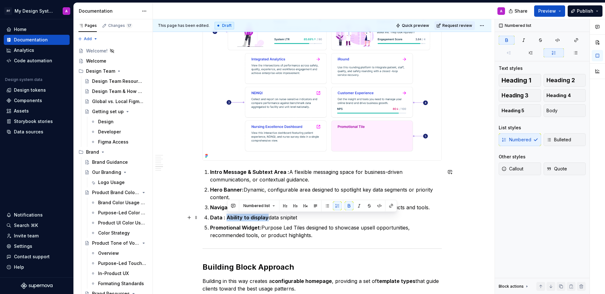
drag, startPoint x: 267, startPoint y: 218, endPoint x: 229, endPoint y: 218, distance: 38.6
click at [229, 218] on strong "Data : Ability to display" at bounding box center [239, 218] width 59 height 6
click at [347, 206] on button "button" at bounding box center [349, 206] width 9 height 9
drag, startPoint x: 242, startPoint y: 220, endPoint x: 228, endPoint y: 219, distance: 14.0
click at [241, 220] on p "Data : Ability to display data snipitet" at bounding box center [326, 218] width 232 height 8
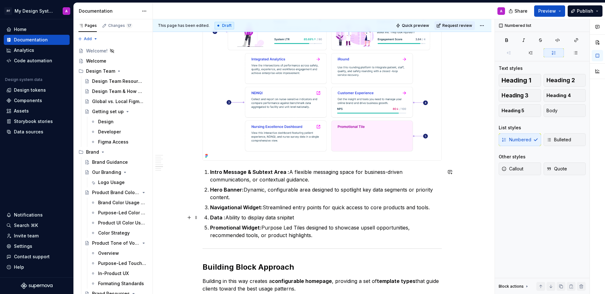
drag, startPoint x: 223, startPoint y: 218, endPoint x: 450, endPoint y: 276, distance: 234.1
click at [224, 218] on strong "Data :" at bounding box center [217, 218] width 15 height 6
click at [309, 218] on p "Data Feed: Ability to display data snipitet" at bounding box center [326, 218] width 232 height 8
click at [322, 236] on p "Promotional Widget: Purpose Led Tiles designed to showcase upsell opportunities…" at bounding box center [326, 231] width 232 height 15
click at [346, 233] on p "Promotional Widget: Purpose Led Tiles designed to showcase upsell opportunities…" at bounding box center [326, 231] width 232 height 15
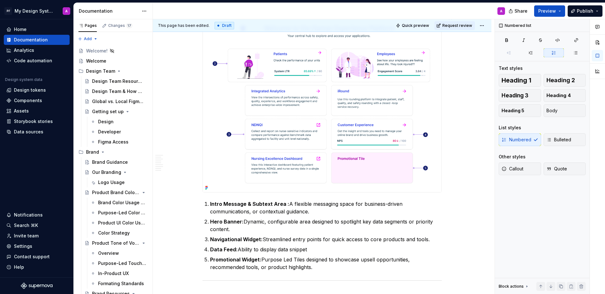
scroll to position [826, 0]
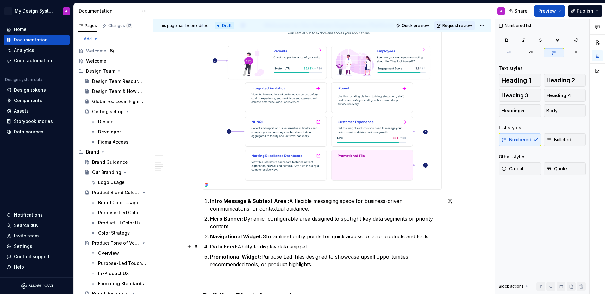
click at [312, 246] on p "Data Feed: Ability to display data snippet" at bounding box center [326, 247] width 232 height 8
drag, startPoint x: 262, startPoint y: 247, endPoint x: 347, endPoint y: 263, distance: 86.8
click at [278, 246] on p "Data Feed: Ability to display data insights" at bounding box center [326, 247] width 232 height 8
click at [318, 247] on p "Data Feed: Ability to highlight data insights" at bounding box center [326, 247] width 232 height 8
click at [383, 251] on ol "Intro Message & Subtext Area : A flexible messaging space for business-driven c…" at bounding box center [326, 233] width 232 height 71
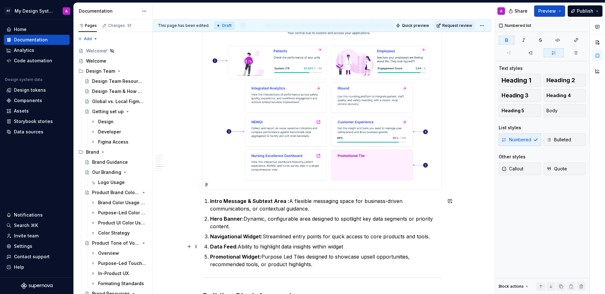
drag, startPoint x: 347, startPoint y: 246, endPoint x: 358, endPoint y: 248, distance: 10.2
click at [347, 246] on p "Data Feed: Ability to highlight data insights within widget" at bounding box center [326, 247] width 232 height 8
click at [322, 264] on p "Promotional Widget: Purpose Led Tiles designed to showcase upsell opportunities…" at bounding box center [326, 260] width 232 height 15
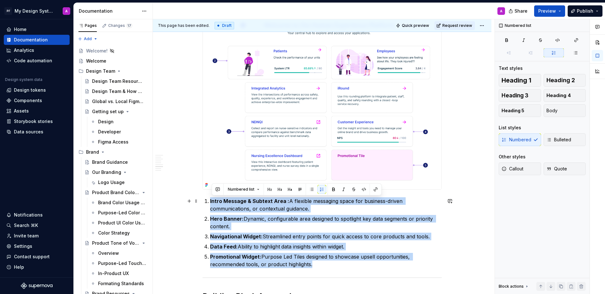
drag, startPoint x: 319, startPoint y: 265, endPoint x: 206, endPoint y: 198, distance: 131.5
click at [210, 198] on ol "Intro Message & Subtext Area : A flexible messaging space for business-driven c…" at bounding box center [326, 233] width 232 height 71
copy ol "Intro Message & Subtext Area : A flexible messaging space for business-driven c…"
click at [318, 264] on p "Promotional Widget: Purpose Led Tiles designed to showcase upsell opportunities…" at bounding box center [326, 260] width 232 height 15
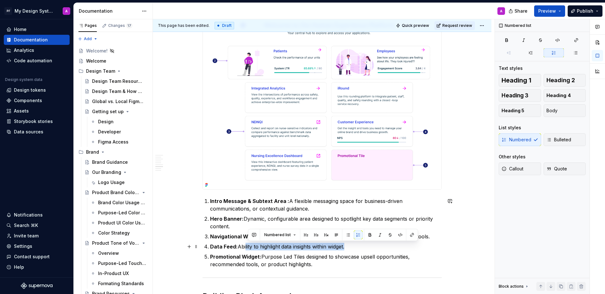
drag, startPoint x: 355, startPoint y: 246, endPoint x: 249, endPoint y: 245, distance: 105.8
click at [247, 246] on p "Data Feed: Ability to highlight data insights within widget." at bounding box center [326, 247] width 232 height 8
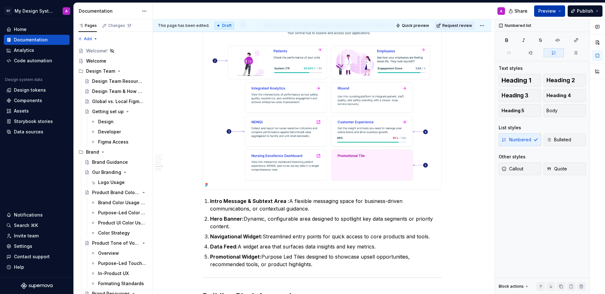
click at [554, 13] on span "Preview" at bounding box center [548, 11] width 18 height 6
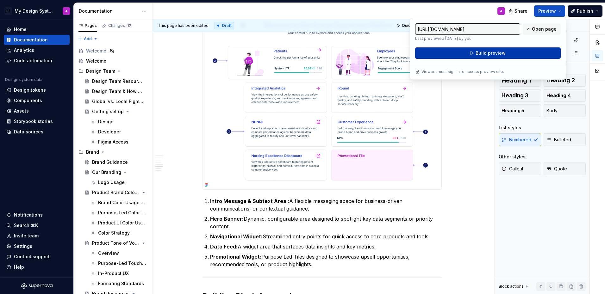
click at [470, 55] on button "Build preview" at bounding box center [488, 52] width 146 height 11
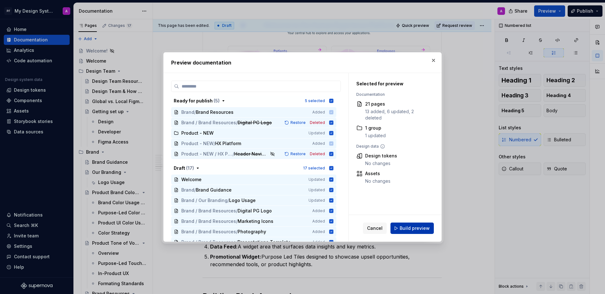
click at [408, 228] on span "Build preview" at bounding box center [415, 228] width 30 height 6
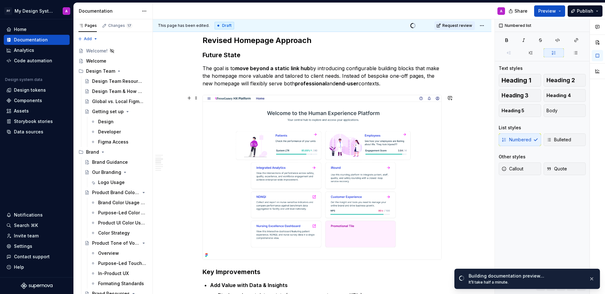
scroll to position [441, 0]
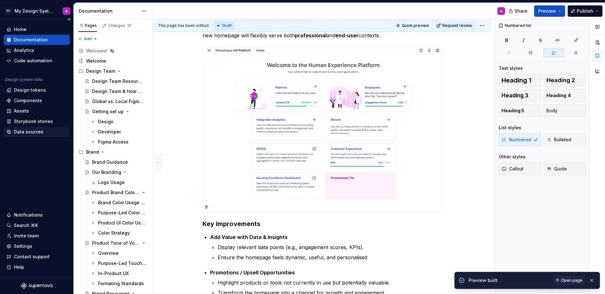
click at [20, 133] on div "Data sources" at bounding box center [28, 132] width 29 height 6
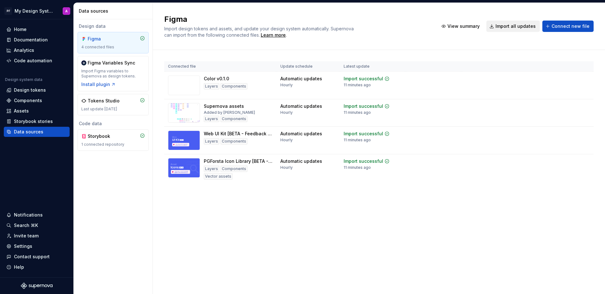
click at [514, 27] on span "Import all updates" at bounding box center [516, 26] width 40 height 6
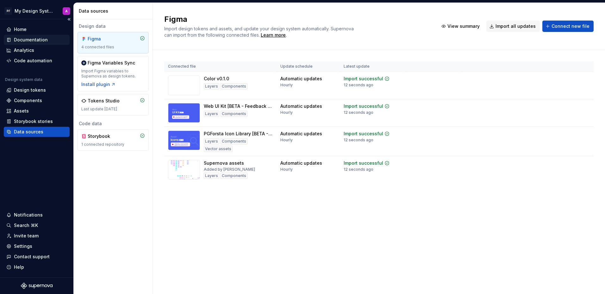
click at [35, 40] on div "Documentation" at bounding box center [31, 40] width 34 height 6
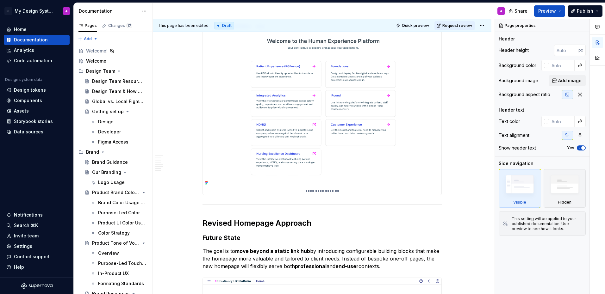
scroll to position [210, 0]
click at [543, 10] on span "Preview" at bounding box center [548, 11] width 18 height 6
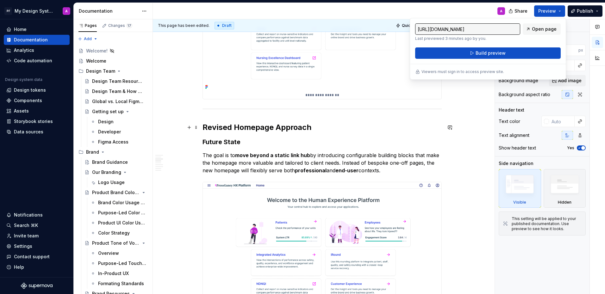
scroll to position [321, 0]
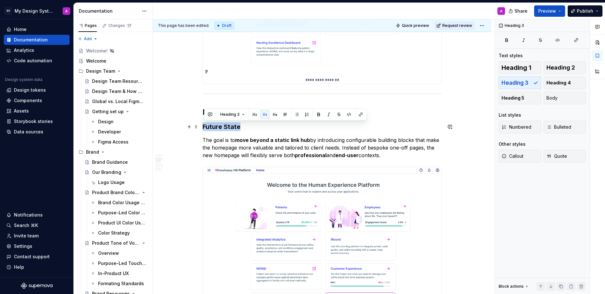
drag, startPoint x: 205, startPoint y: 128, endPoint x: 246, endPoint y: 127, distance: 41.8
click at [246, 127] on h3 "Future State" at bounding box center [322, 127] width 239 height 9
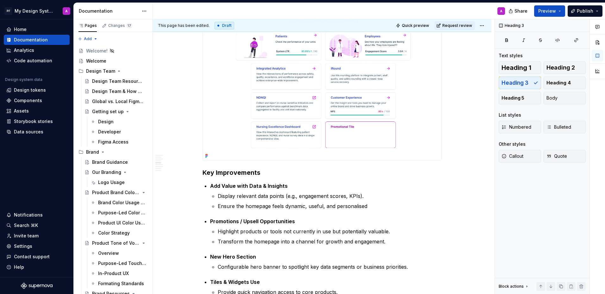
scroll to position [495, 0]
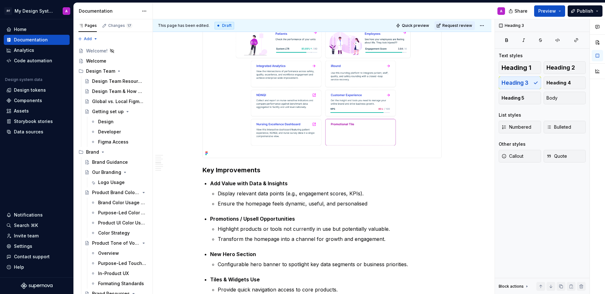
click at [319, 136] on img at bounding box center [322, 75] width 239 height 164
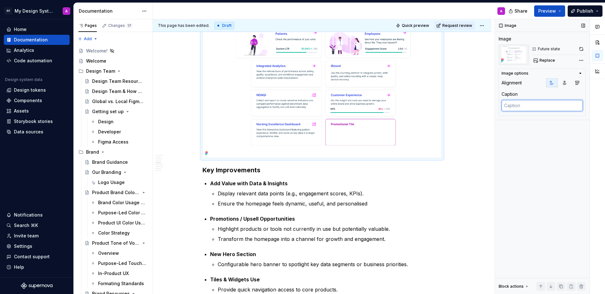
click at [514, 105] on textarea at bounding box center [542, 105] width 81 height 11
paste textarea "Future State"
type textarea "*"
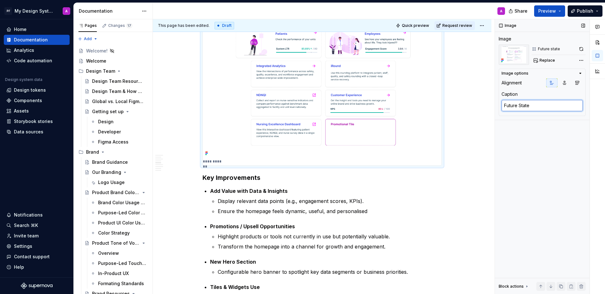
drag, startPoint x: 532, startPoint y: 107, endPoint x: 528, endPoint y: 106, distance: 4.5
click at [517, 106] on textarea "Future State" at bounding box center [542, 105] width 81 height 11
type textarea "Future"
type textarea "*"
type textarea "Future H"
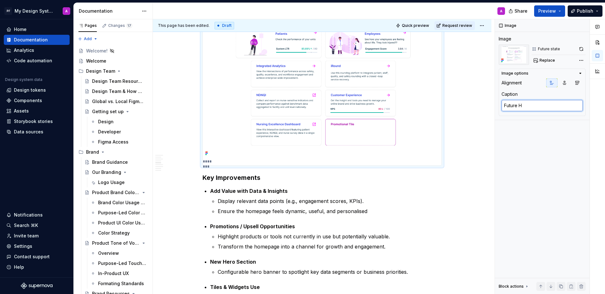
type textarea "*"
type textarea "Future Ho"
type textarea "*"
type textarea "Future Hom"
type textarea "*"
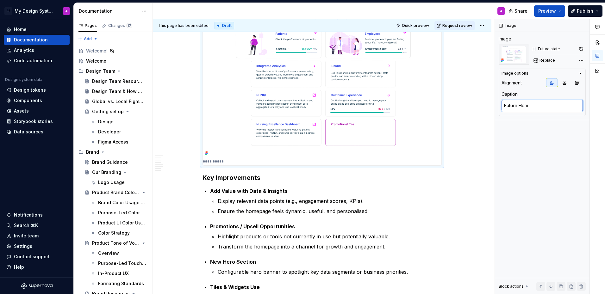
type textarea "Future Home"
type textarea "*"
type textarea "Future Homep"
type textarea "*"
type textarea "Future Homepa"
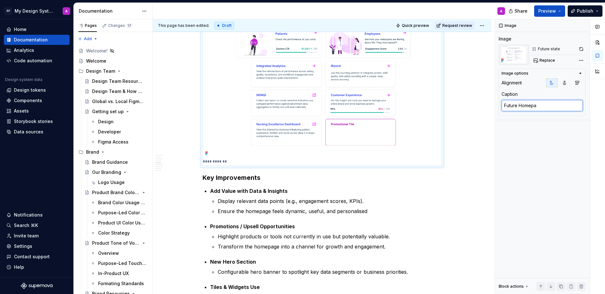
type textarea "*"
type textarea "Future Homepag"
type textarea "*"
type textarea "Future Homepage"
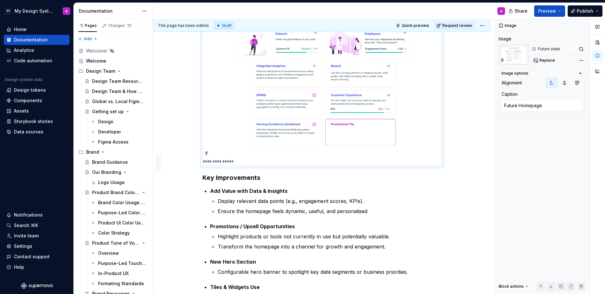
scroll to position [494, 0]
click at [566, 82] on icon "button" at bounding box center [564, 82] width 5 height 5
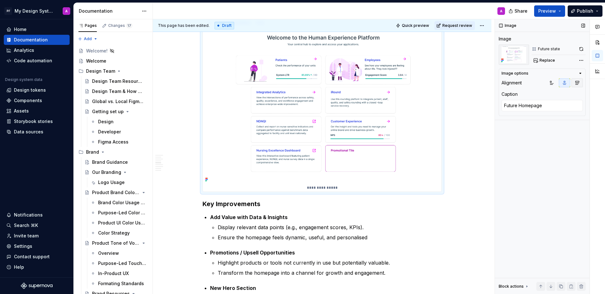
click at [579, 83] on icon "button" at bounding box center [577, 82] width 5 height 5
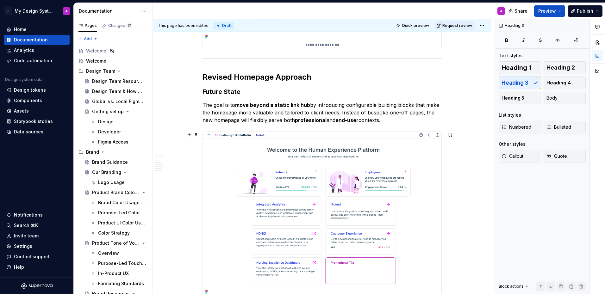
scroll to position [282, 0]
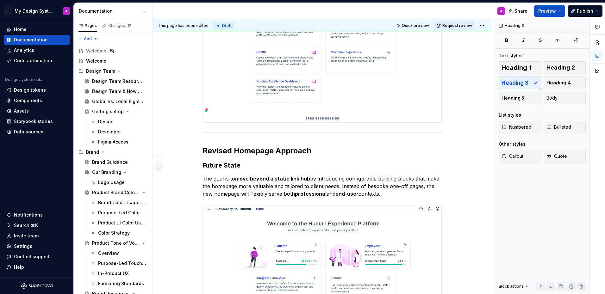
click at [368, 106] on img at bounding box center [322, 33] width 239 height 164
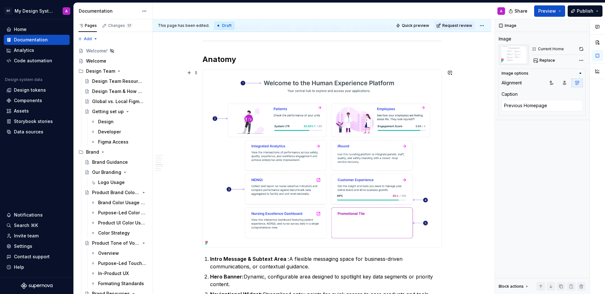
scroll to position [783, 0]
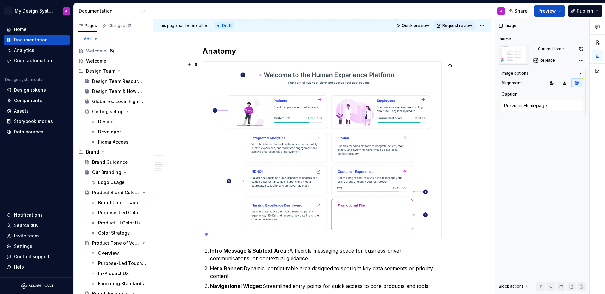
type textarea "*"
click at [376, 148] on img at bounding box center [322, 151] width 239 height 178
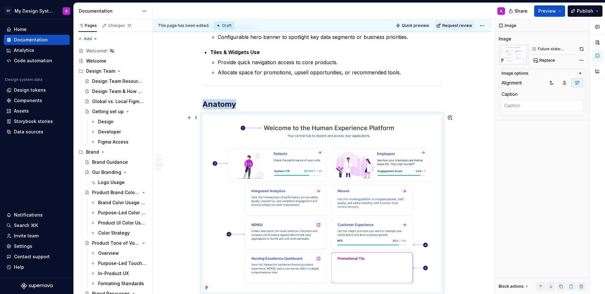
scroll to position [738, 0]
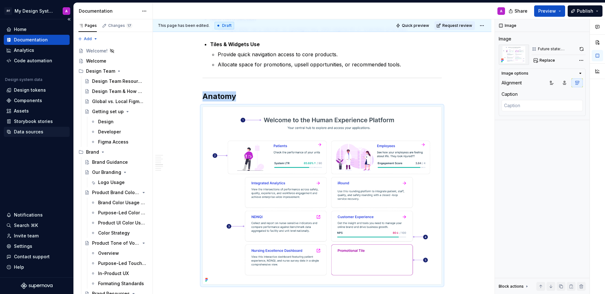
click at [26, 132] on div "Data sources" at bounding box center [28, 132] width 29 height 6
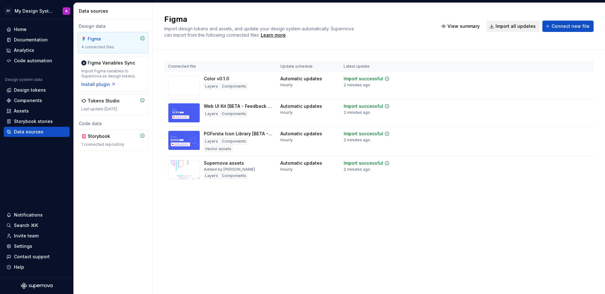
click at [527, 29] on span "Import all updates" at bounding box center [516, 26] width 40 height 6
click at [525, 29] on span "Import all updates" at bounding box center [516, 26] width 40 height 6
click at [510, 28] on span "Import all updates" at bounding box center [516, 26] width 40 height 6
click at [23, 30] on div "Home" at bounding box center [20, 29] width 13 height 6
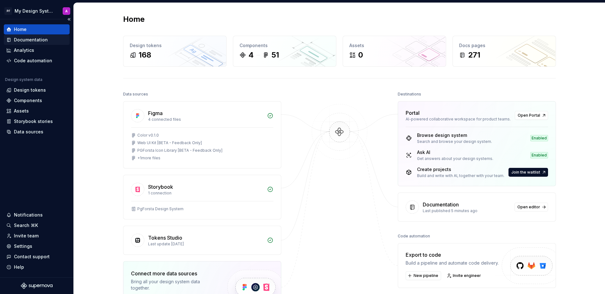
click at [45, 43] on div "Documentation" at bounding box center [37, 40] width 66 height 10
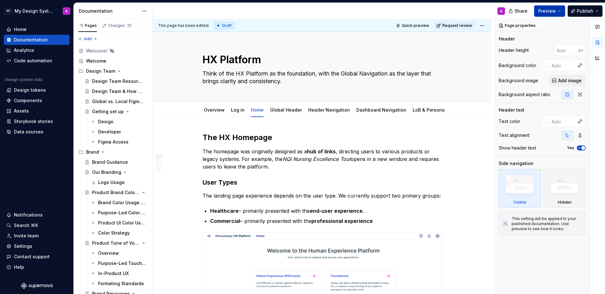
click at [537, 13] on button "Preview" at bounding box center [550, 10] width 31 height 11
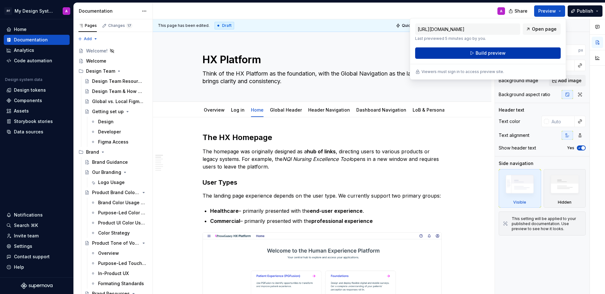
click at [500, 53] on span "Build preview" at bounding box center [491, 53] width 30 height 6
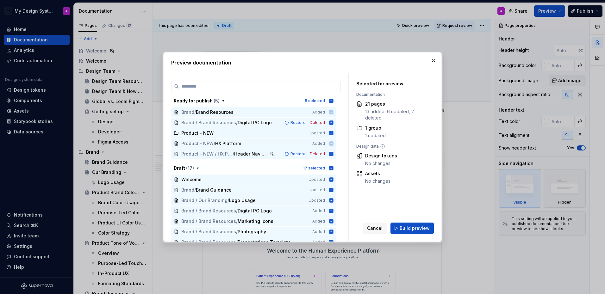
drag, startPoint x: 407, startPoint y: 222, endPoint x: 420, endPoint y: 217, distance: 14.2
click at [408, 221] on div "Cancel Build preview" at bounding box center [395, 228] width 93 height 27
click at [419, 226] on span "Build preview" at bounding box center [415, 228] width 30 height 6
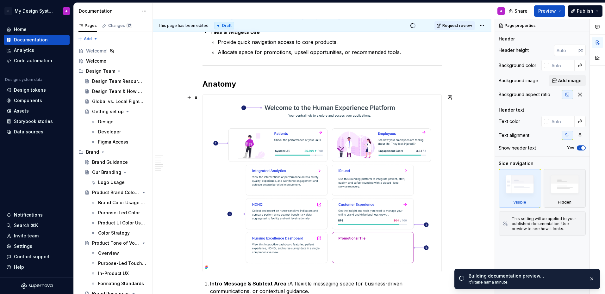
scroll to position [756, 0]
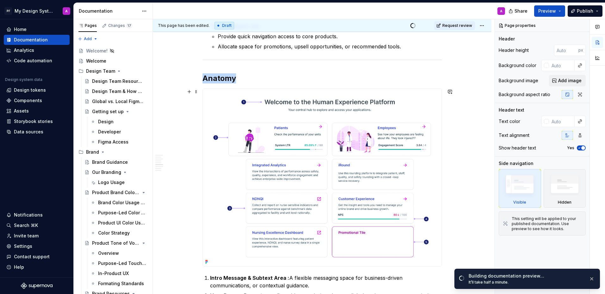
click at [380, 186] on img at bounding box center [322, 178] width 239 height 178
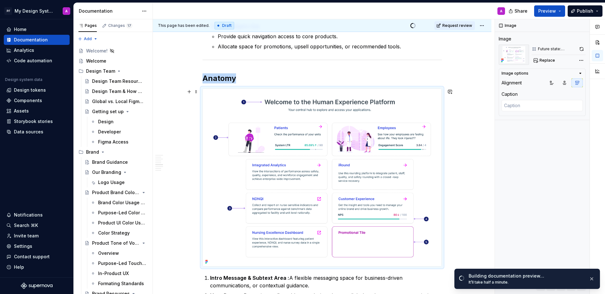
click at [469, 179] on div "**********" at bounding box center [322, 79] width 339 height 1436
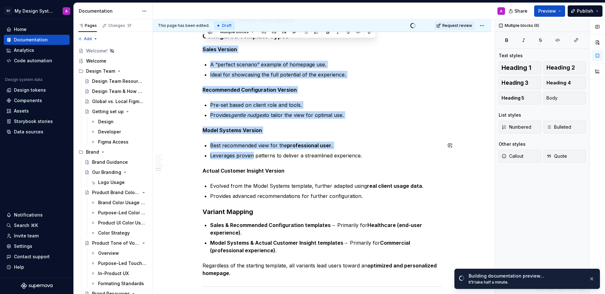
scroll to position [1194, 0]
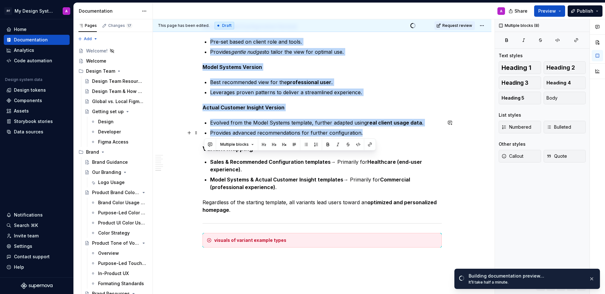
drag, startPoint x: 206, startPoint y: 113, endPoint x: 368, endPoint y: 131, distance: 163.5
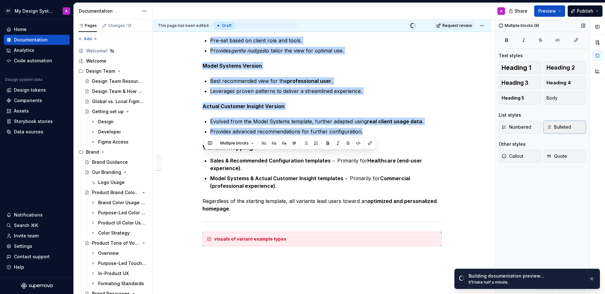
click at [551, 128] on icon "button" at bounding box center [549, 127] width 5 height 5
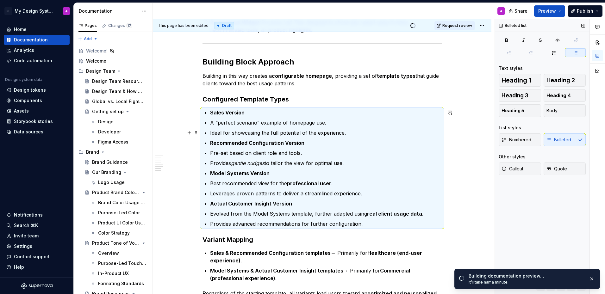
scroll to position [1070, 0]
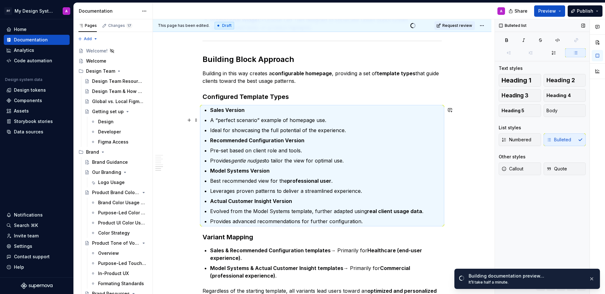
click at [212, 120] on p "A “perfect scenario” example of homepage use." at bounding box center [326, 121] width 232 height 8
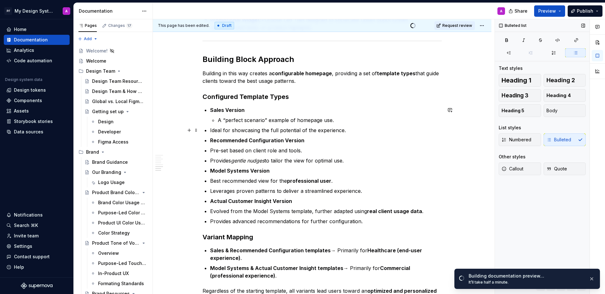
click at [212, 150] on p "Pre-set based on client role and tools." at bounding box center [326, 151] width 232 height 8
click at [212, 161] on p "Provides gentle nudges to tailor the view for optimal use." at bounding box center [326, 161] width 232 height 8
click at [212, 181] on p "Best recommended view for the professional user ." at bounding box center [326, 181] width 232 height 8
click at [212, 190] on p "Leverages proven patterns to deliver a streamlined experience." at bounding box center [326, 191] width 232 height 8
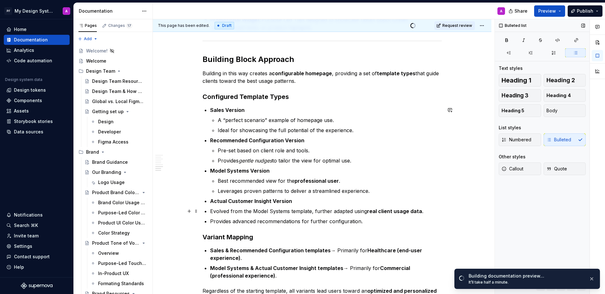
click at [212, 211] on p "Evolved from the Model Systems template, further adapted using real client usag…" at bounding box center [326, 212] width 232 height 8
click at [212, 221] on p "Provides advanced recommendations for further configuration." at bounding box center [326, 222] width 232 height 8
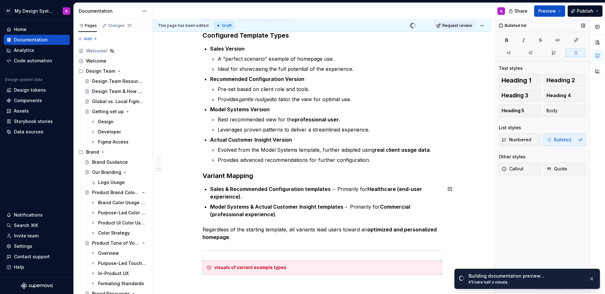
scroll to position [1118, 0]
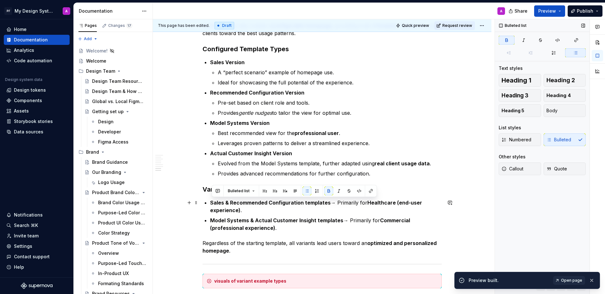
drag, startPoint x: 330, startPoint y: 203, endPoint x: 211, endPoint y: 206, distance: 118.8
click at [332, 191] on button "button" at bounding box center [329, 191] width 9 height 9
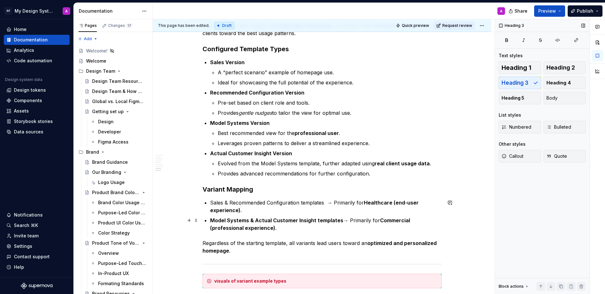
type textarea "*"
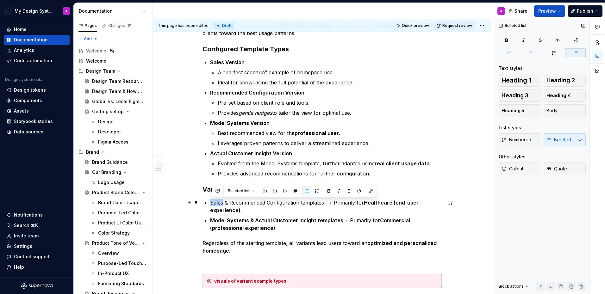
drag, startPoint x: 213, startPoint y: 202, endPoint x: 244, endPoint y: 199, distance: 30.8
click at [225, 202] on p "Sales & Recommended Configuration templates → Primarily for Healthcare (end-use…" at bounding box center [326, 206] width 232 height 15
drag, startPoint x: 327, startPoint y: 191, endPoint x: 301, endPoint y: 193, distance: 27.0
click at [327, 191] on button "button" at bounding box center [329, 191] width 9 height 9
drag, startPoint x: 232, startPoint y: 203, endPoint x: 302, endPoint y: 204, distance: 70.3
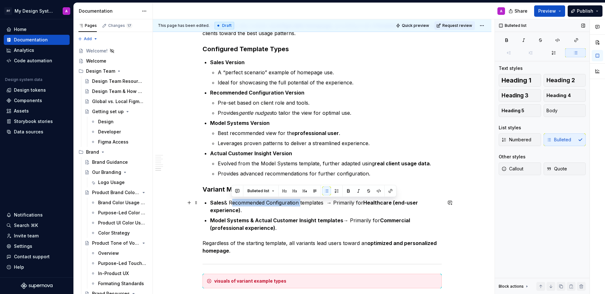
click at [302, 204] on p "Sales & Recommended Configuration templates → Primarily for Healthcare (end-use…" at bounding box center [326, 206] width 232 height 15
click at [345, 193] on button "button" at bounding box center [348, 191] width 9 height 9
click at [304, 209] on p "Sales & Recommended Configuration templates → Primarily for Healthcare (end-use…" at bounding box center [326, 206] width 232 height 15
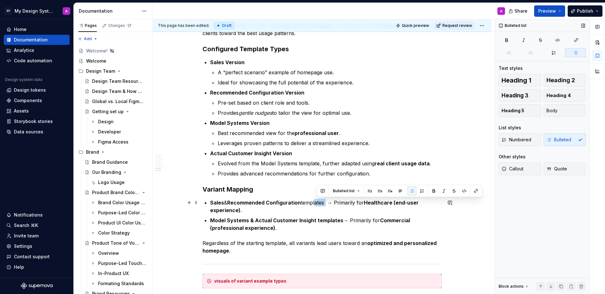
drag, startPoint x: 322, startPoint y: 203, endPoint x: 312, endPoint y: 203, distance: 10.1
click at [315, 203] on p "Sales & Recommended Configuration templates → Primarily for Healthcare (end-use…" at bounding box center [326, 206] width 232 height 15
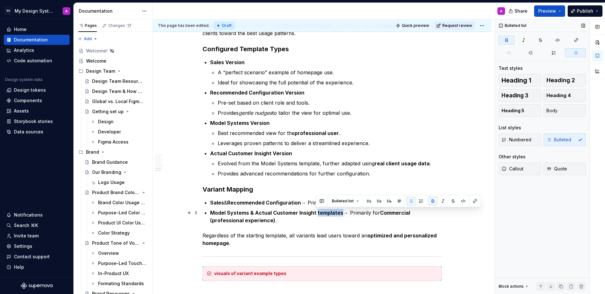
drag, startPoint x: 340, startPoint y: 213, endPoint x: 317, endPoint y: 214, distance: 23.1
click at [317, 214] on strong "Model Systems & Actual Customer Insight templates" at bounding box center [276, 213] width 133 height 6
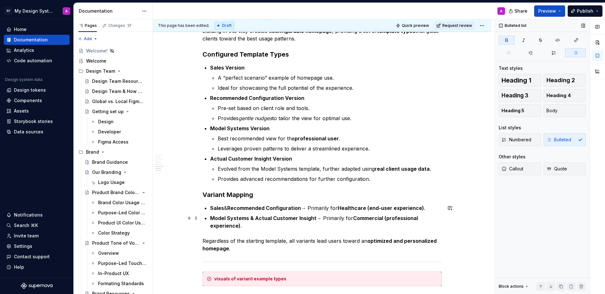
scroll to position [1112, 0]
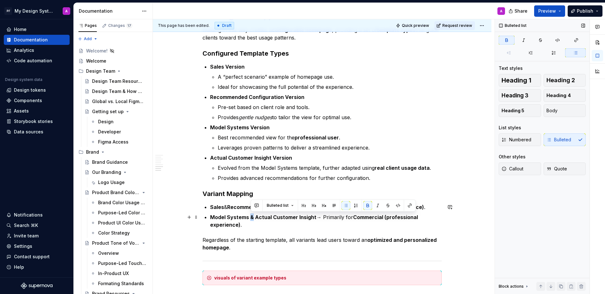
click at [251, 218] on strong "Model Systems & Actual Customer Insight" at bounding box center [263, 217] width 106 height 6
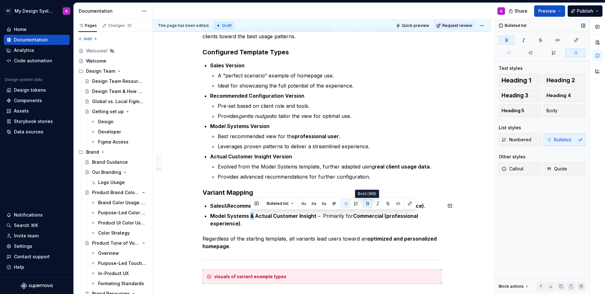
drag, startPoint x: 364, startPoint y: 203, endPoint x: 343, endPoint y: 240, distance: 42.7
click at [365, 204] on button "button" at bounding box center [368, 203] width 9 height 9
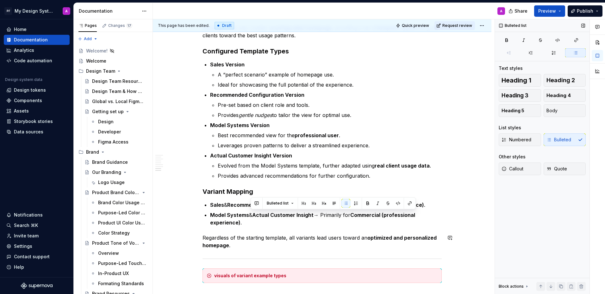
drag, startPoint x: 317, startPoint y: 226, endPoint x: 381, endPoint y: 239, distance: 64.9
click at [317, 226] on p "Model Systems & Actual Customer Insight → Primarily for Commercial (professiona…" at bounding box center [326, 219] width 232 height 15
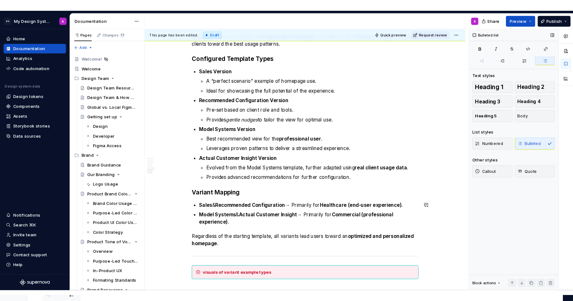
scroll to position [1099, 0]
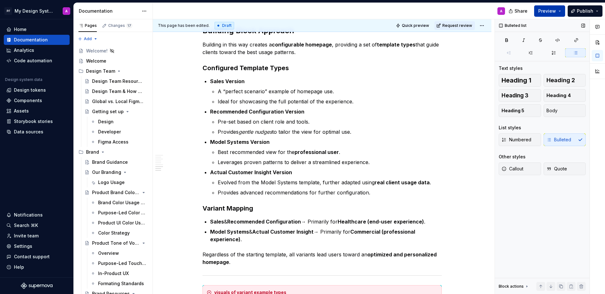
click at [546, 14] on button "Preview" at bounding box center [550, 10] width 31 height 11
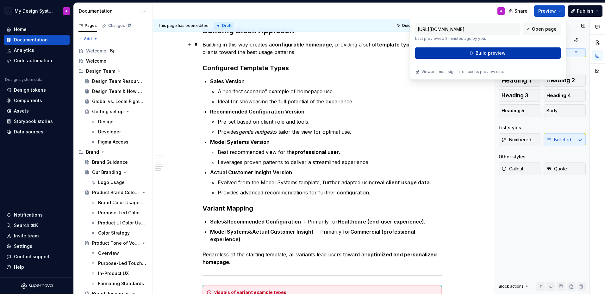
click at [488, 51] on span "Build preview" at bounding box center [491, 53] width 30 height 6
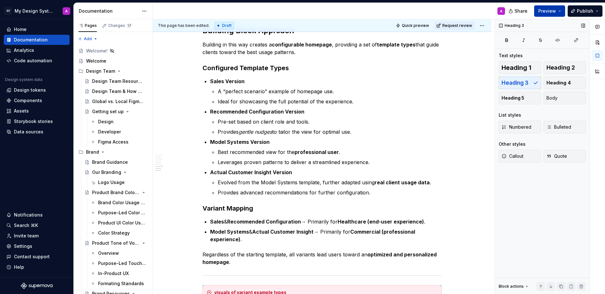
click at [546, 9] on span "Preview" at bounding box center [548, 11] width 18 height 6
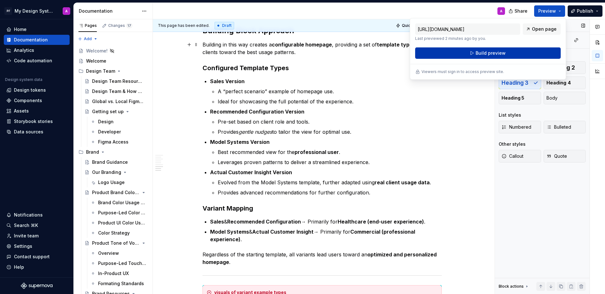
click at [451, 55] on button "Build preview" at bounding box center [488, 52] width 146 height 11
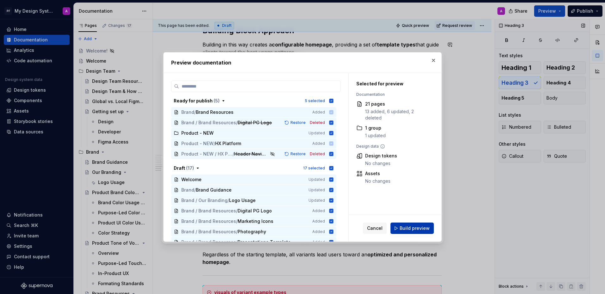
click at [421, 229] on span "Build preview" at bounding box center [415, 228] width 30 height 6
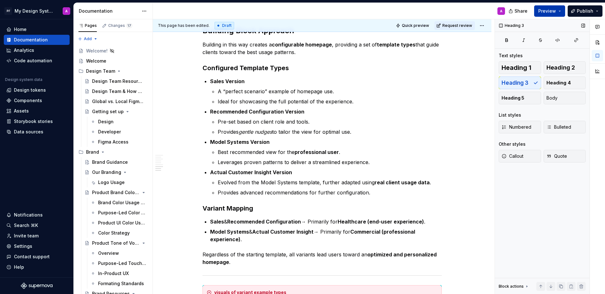
click at [552, 12] on span "Preview" at bounding box center [548, 11] width 18 height 6
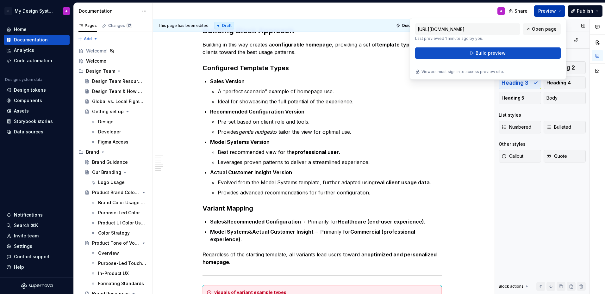
click at [541, 31] on span "Open page" at bounding box center [544, 29] width 25 height 6
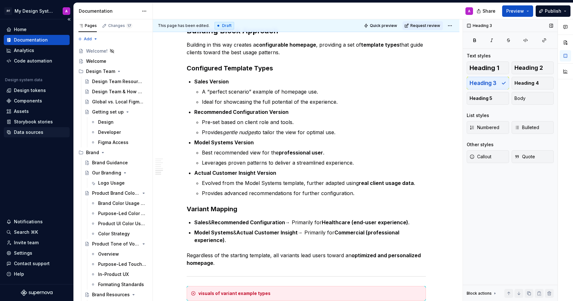
drag, startPoint x: 32, startPoint y: 132, endPoint x: 25, endPoint y: 133, distance: 6.5
click at [32, 132] on div "Data sources" at bounding box center [28, 132] width 29 height 6
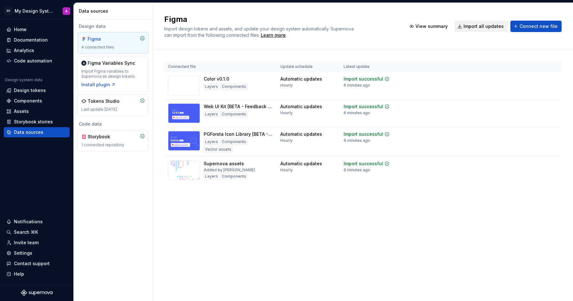
click at [477, 26] on span "Import all updates" at bounding box center [484, 26] width 40 height 6
click at [22, 39] on div "Documentation" at bounding box center [31, 40] width 34 height 6
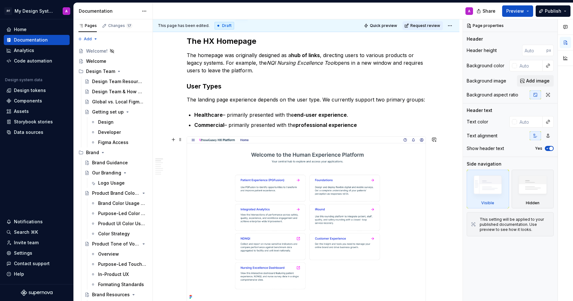
scroll to position [144, 0]
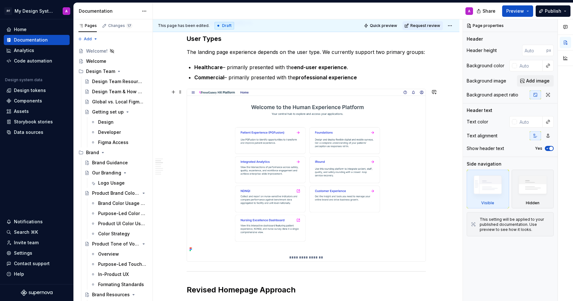
type textarea "*"
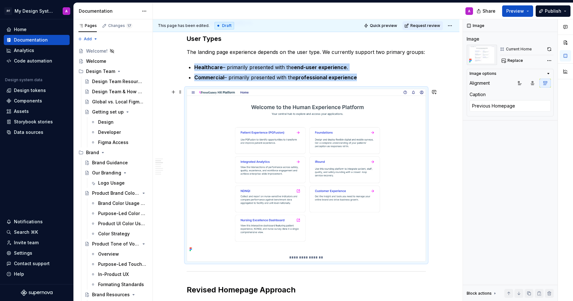
click at [362, 162] on img at bounding box center [306, 171] width 239 height 164
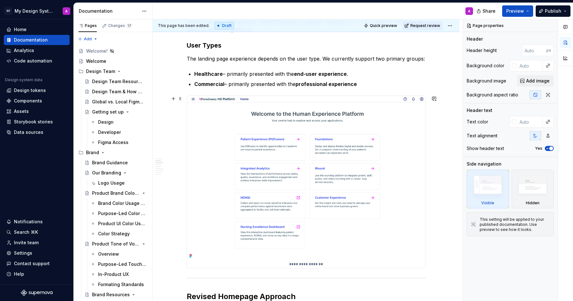
scroll to position [142, 0]
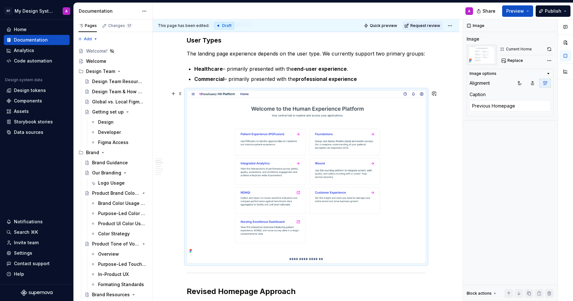
click at [408, 188] on img at bounding box center [306, 173] width 239 height 164
click at [532, 85] on icon "button" at bounding box center [532, 82] width 5 height 5
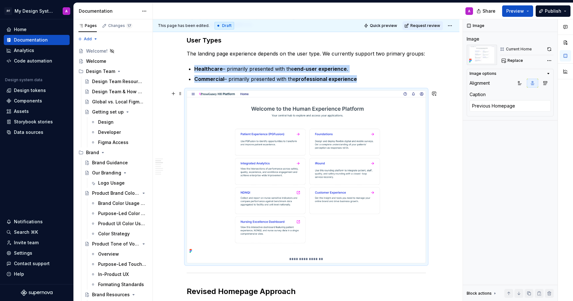
click at [381, 141] on img at bounding box center [306, 173] width 239 height 164
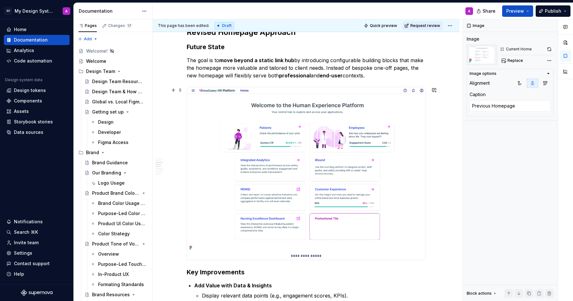
scroll to position [422, 0]
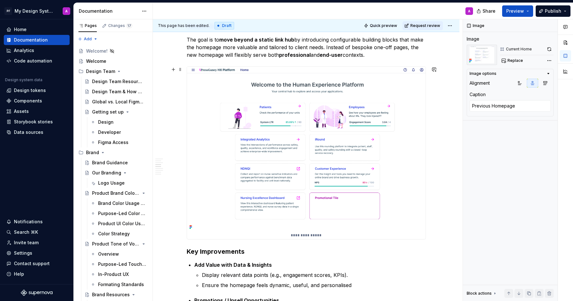
type textarea "*"
type textarea "Future Homepage"
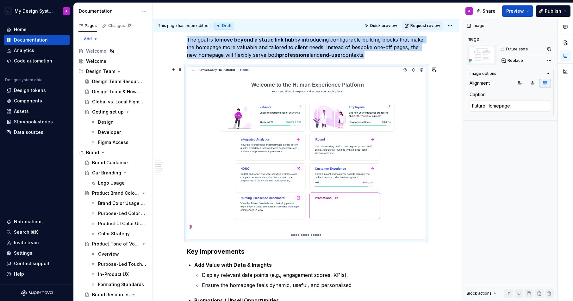
click at [318, 146] on img at bounding box center [306, 148] width 239 height 164
click at [537, 84] on button "button" at bounding box center [532, 83] width 11 height 9
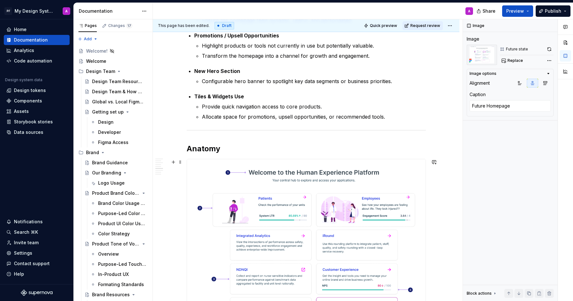
scroll to position [718, 0]
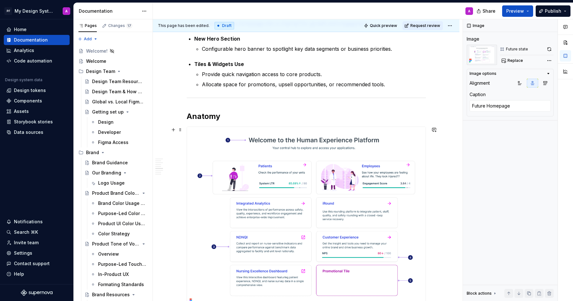
type textarea "*"
click at [321, 185] on img at bounding box center [306, 216] width 239 height 178
click at [531, 83] on icon "button" at bounding box center [532, 82] width 5 height 5
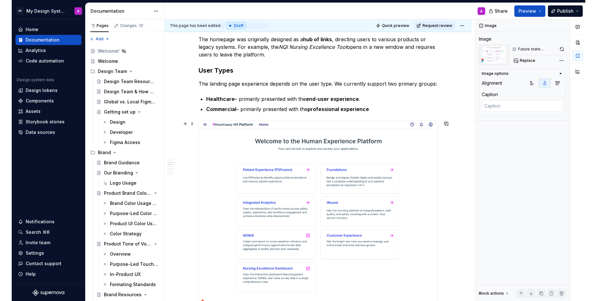
scroll to position [99, 0]
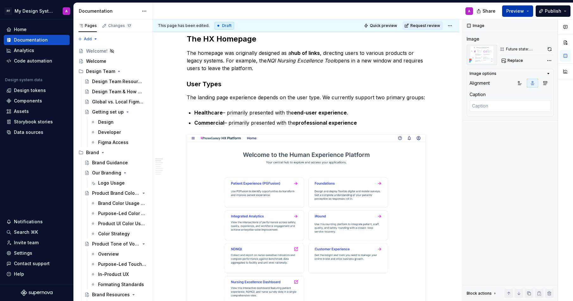
click at [514, 13] on span "Preview" at bounding box center [516, 11] width 18 height 6
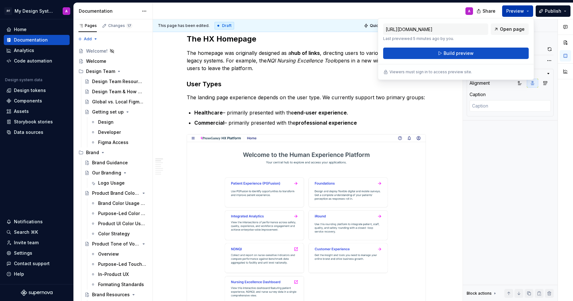
click at [463, 54] on span "Build preview" at bounding box center [459, 53] width 30 height 6
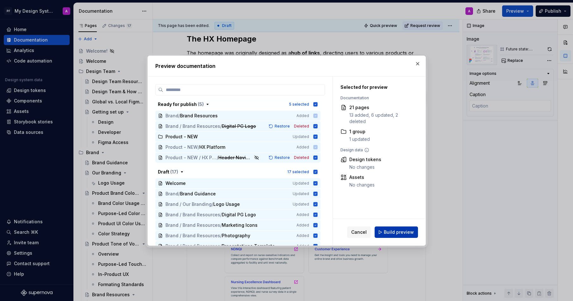
click at [390, 233] on span "Build preview" at bounding box center [399, 232] width 30 height 6
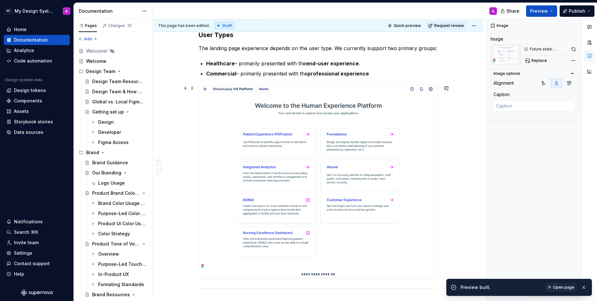
scroll to position [148, 0]
click at [560, 284] on span "Open page" at bounding box center [563, 286] width 21 height 5
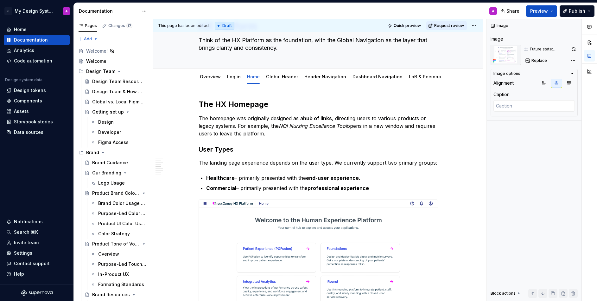
scroll to position [0, 0]
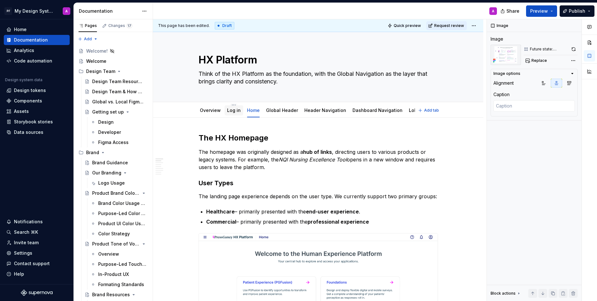
click at [234, 114] on div "Log in" at bounding box center [234, 110] width 19 height 10
click at [237, 112] on link "Log in" at bounding box center [234, 109] width 14 height 5
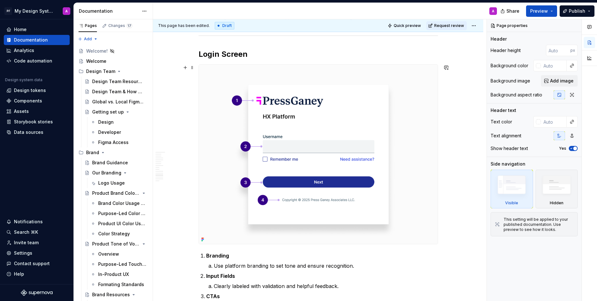
scroll to position [831, 0]
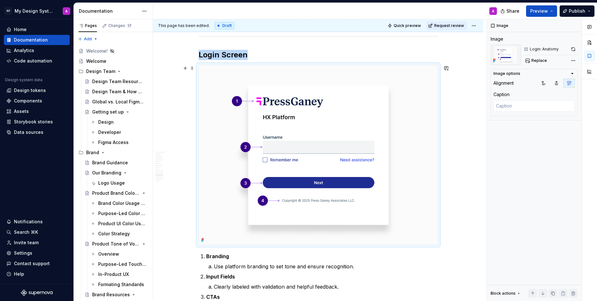
click at [420, 193] on img at bounding box center [318, 154] width 239 height 179
click at [558, 80] on icon "button" at bounding box center [556, 82] width 5 height 5
click at [420, 131] on img at bounding box center [318, 154] width 239 height 179
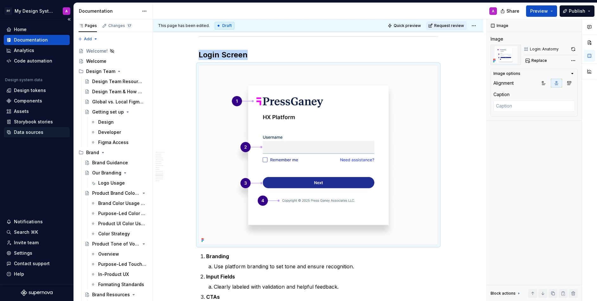
click at [32, 129] on div "Data sources" at bounding box center [28, 132] width 29 height 6
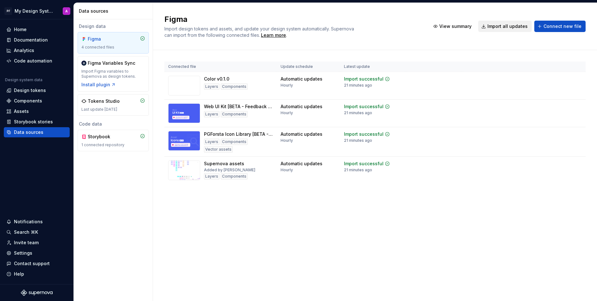
click at [501, 27] on span "Import all updates" at bounding box center [507, 26] width 40 height 6
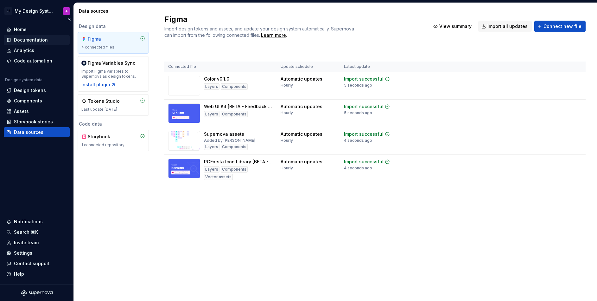
click at [27, 38] on div "Documentation" at bounding box center [31, 40] width 34 height 6
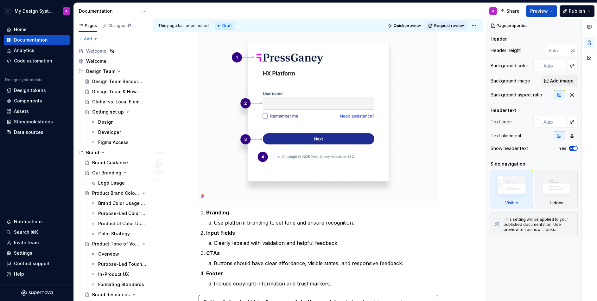
scroll to position [875, 0]
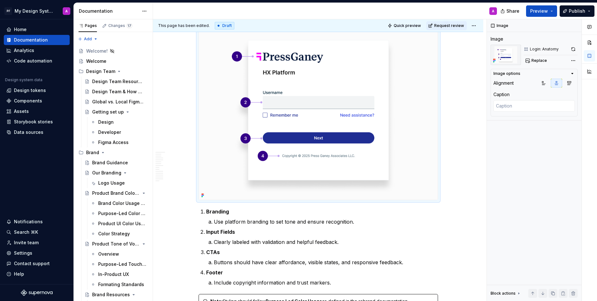
click at [387, 129] on img at bounding box center [318, 110] width 239 height 179
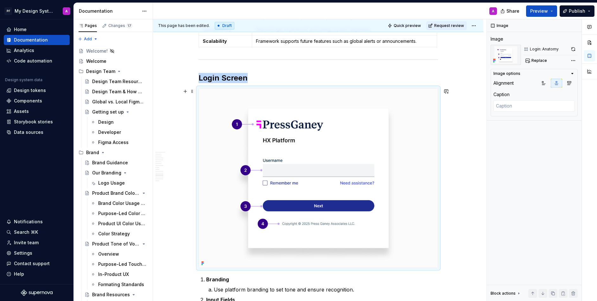
scroll to position [780, 0]
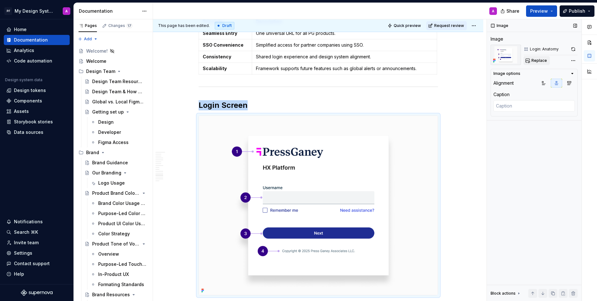
click at [540, 61] on span "Replace" at bounding box center [539, 60] width 16 height 5
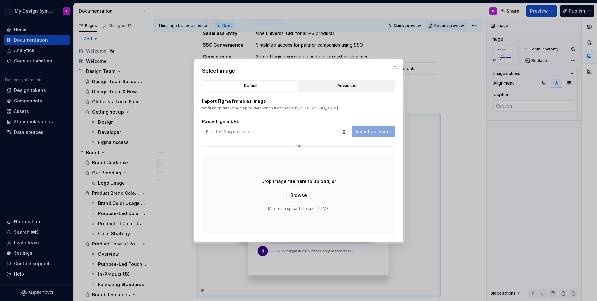
click at [335, 87] on div "Advanced" at bounding box center [346, 85] width 91 height 6
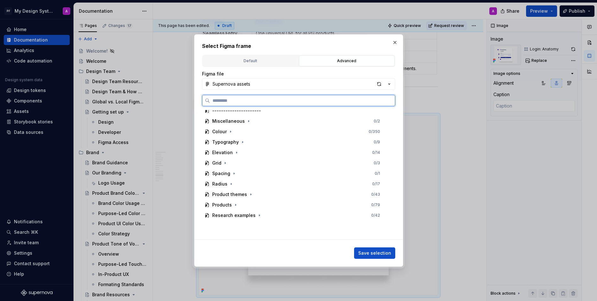
scroll to position [193, 0]
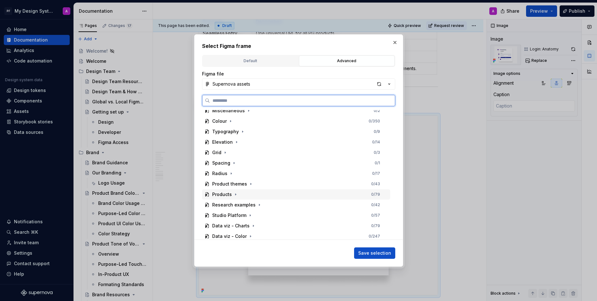
click at [231, 195] on div "Products" at bounding box center [222, 194] width 20 height 6
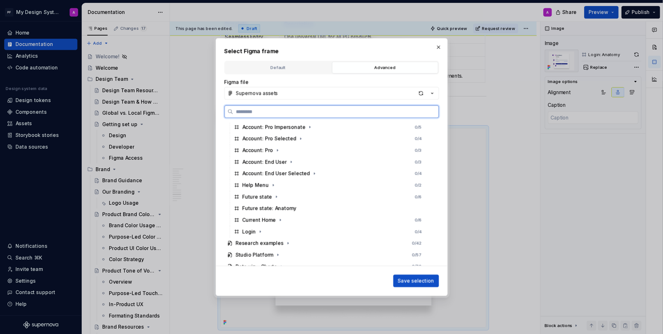
scroll to position [396, 0]
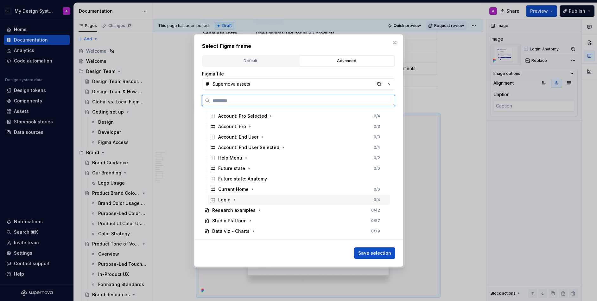
click at [220, 198] on div "Login" at bounding box center [224, 199] width 12 height 6
drag, startPoint x: 383, startPoint y: 250, endPoint x: 388, endPoint y: 249, distance: 5.2
click at [383, 250] on span "Save selection" at bounding box center [374, 253] width 33 height 6
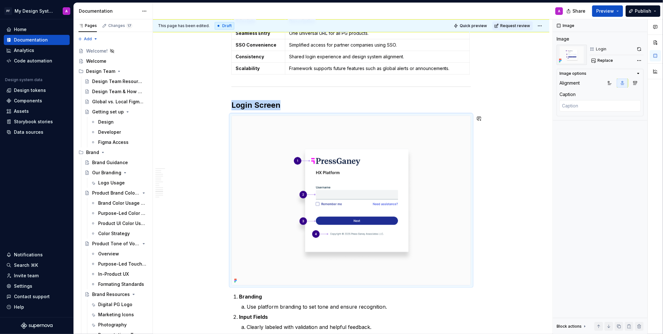
scroll to position [780, 0]
click at [498, 209] on div "Log in Purpose Unify the login experience across PG products by providing a sin…" at bounding box center [351, 32] width 396 height 1391
click at [515, 214] on div "Log in Purpose Unify the login experience across PG products by providing a sin…" at bounding box center [351, 32] width 396 height 1391
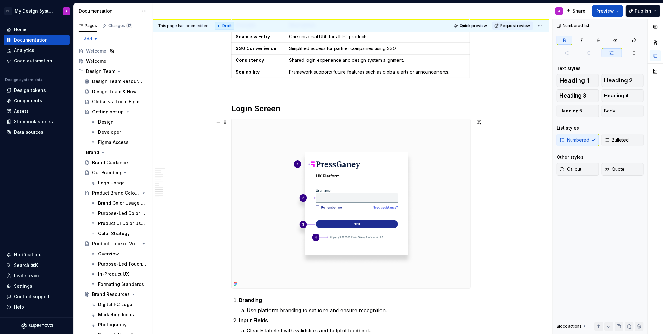
scroll to position [826, 0]
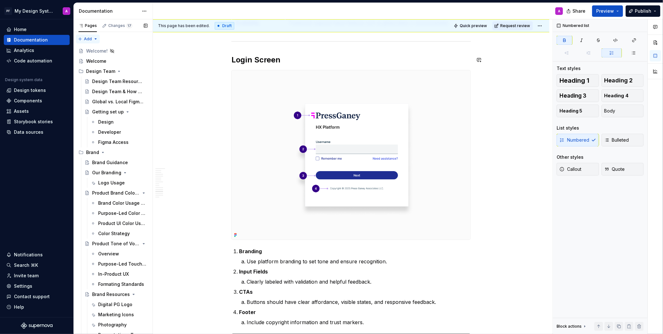
type textarea "*"
click at [20, 127] on div "Data sources" at bounding box center [37, 132] width 66 height 10
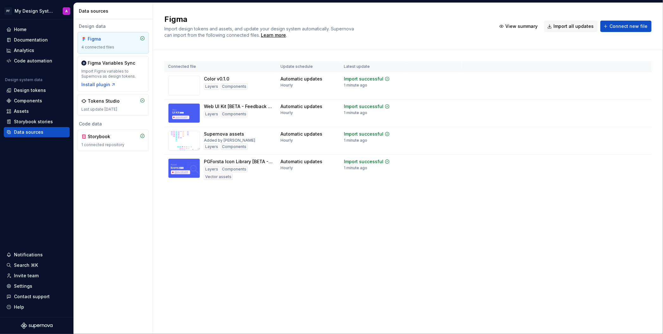
click at [573, 32] on div "Figma Import design tokens and assets, and update your design system automatica…" at bounding box center [407, 26] width 487 height 24
click at [573, 29] on span "Import all updates" at bounding box center [574, 26] width 40 height 6
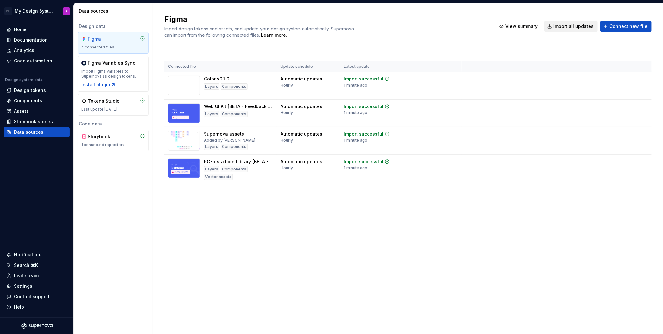
click at [573, 29] on span "Import all updates" at bounding box center [574, 26] width 40 height 6
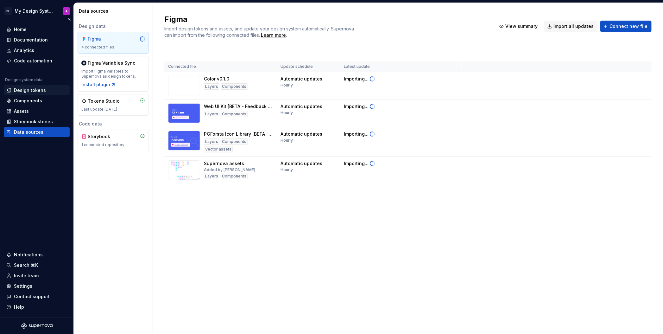
click at [22, 90] on div "Design tokens" at bounding box center [30, 90] width 32 height 6
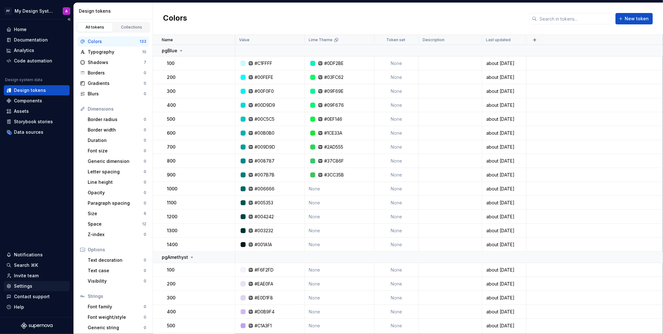
click at [29, 286] on div "Settings" at bounding box center [23, 286] width 18 height 6
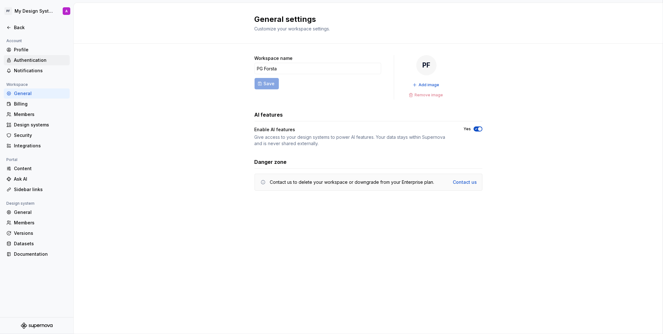
click at [27, 58] on div "Authentication" at bounding box center [40, 60] width 53 height 6
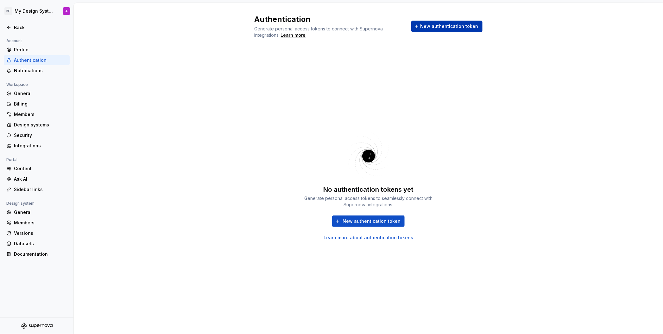
click at [461, 25] on span "New authentication token" at bounding box center [450, 26] width 58 height 6
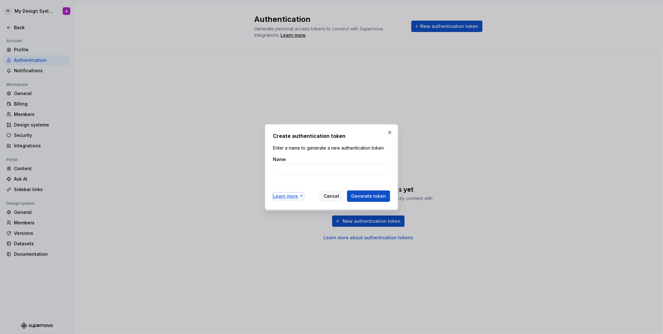
click at [285, 198] on div "Learn more" at bounding box center [288, 196] width 31 height 6
click at [281, 172] on input "Name" at bounding box center [331, 169] width 117 height 11
type input "Auth token 1"
click at [363, 196] on span "Generate token" at bounding box center [368, 196] width 35 height 6
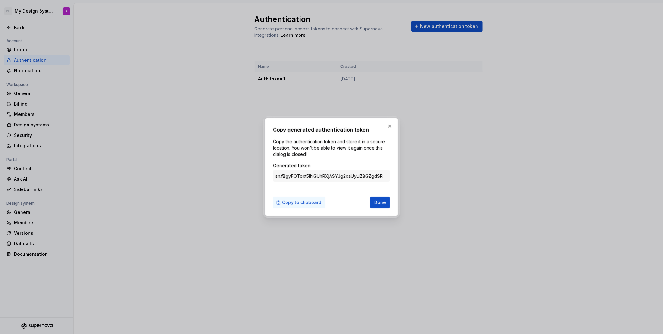
click at [310, 203] on span "Copy to clipboard" at bounding box center [301, 202] width 39 height 6
click at [296, 203] on span "Copy to clipboard" at bounding box center [301, 202] width 39 height 6
click at [379, 200] on span "Done" at bounding box center [380, 202] width 12 height 6
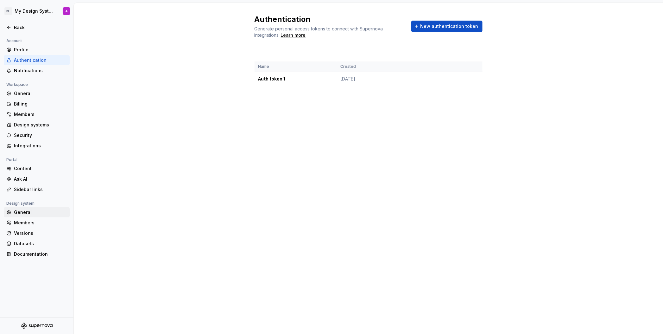
click at [22, 212] on div "General" at bounding box center [40, 212] width 53 height 6
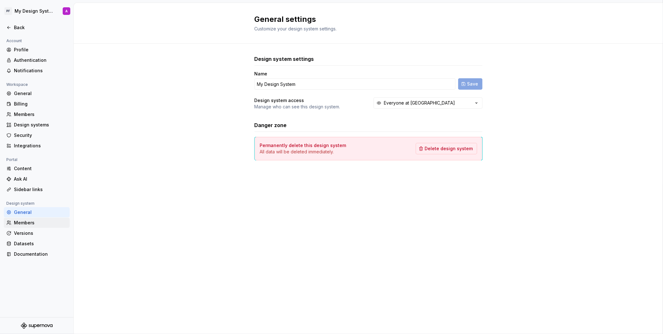
click at [21, 223] on div "Members" at bounding box center [40, 222] width 53 height 6
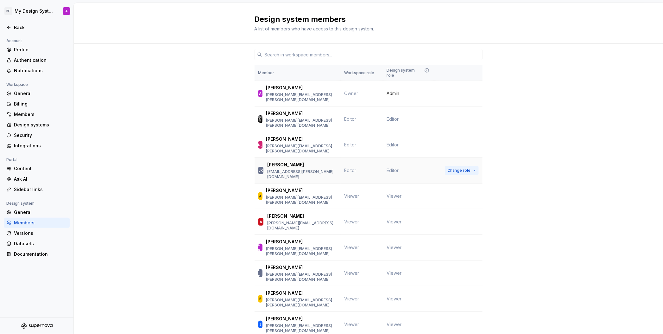
click at [475, 166] on button "Change role" at bounding box center [462, 170] width 34 height 9
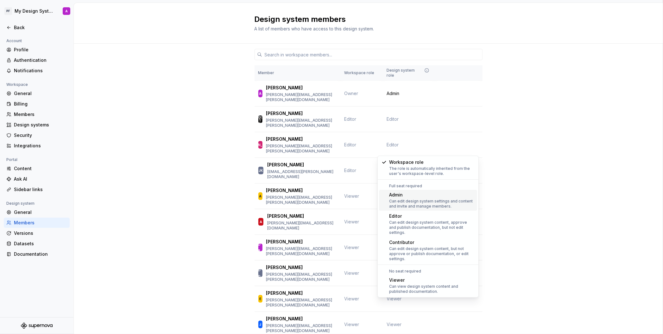
click at [459, 202] on div "Can edit design system settings and content and invite and manage members." at bounding box center [431, 204] width 85 height 10
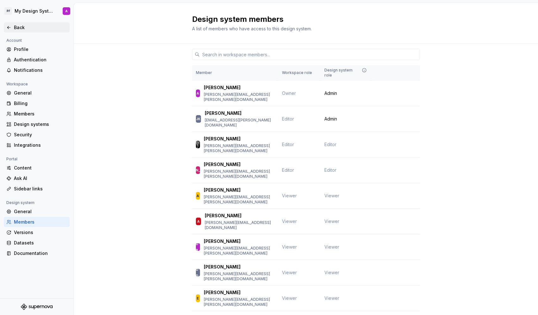
click at [14, 26] on div "Back" at bounding box center [40, 27] width 53 height 6
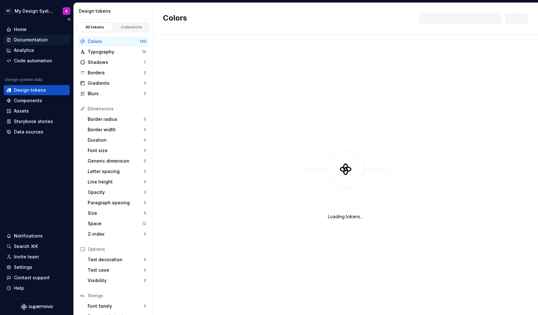
click at [25, 40] on div "Documentation" at bounding box center [31, 40] width 34 height 6
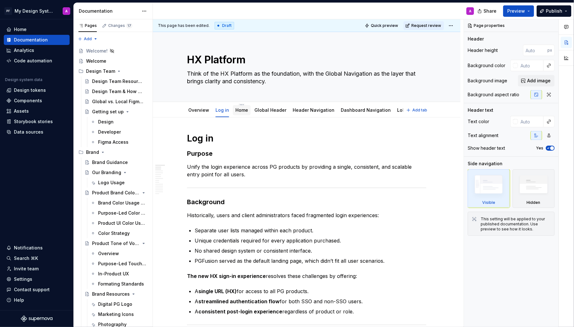
click at [241, 111] on link "Home" at bounding box center [242, 109] width 13 height 5
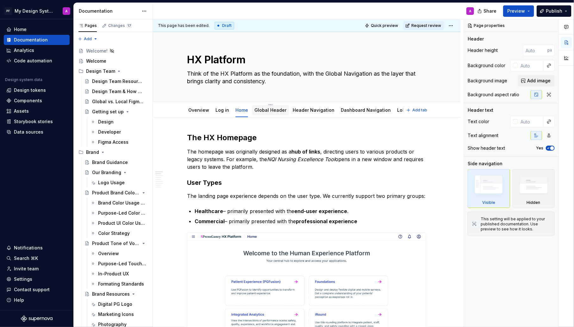
click at [281, 111] on link "Global Header" at bounding box center [271, 109] width 32 height 5
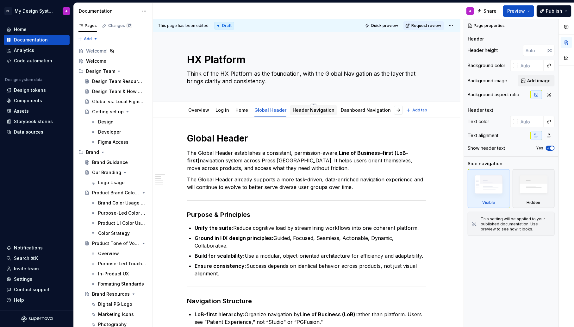
click at [301, 113] on div "Header Navigation" at bounding box center [314, 110] width 42 height 6
click at [314, 113] on div "Header Navigation" at bounding box center [314, 110] width 42 height 6
click at [307, 109] on link "Header Navigation" at bounding box center [314, 109] width 42 height 5
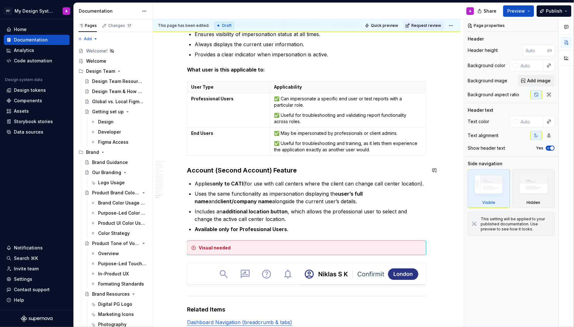
scroll to position [4188, 0]
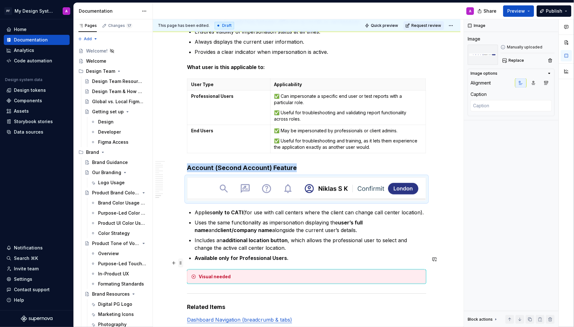
click at [183, 263] on span at bounding box center [180, 263] width 5 height 9
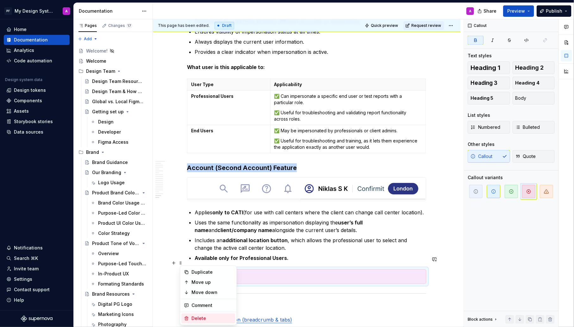
click at [203, 321] on div "Delete" at bounding box center [208, 318] width 54 height 10
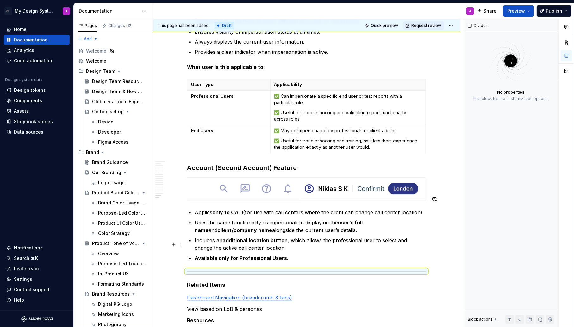
click at [421, 239] on ul "Applies only to CATI (for use with call centers where the client can change cal…" at bounding box center [311, 235] width 232 height 53
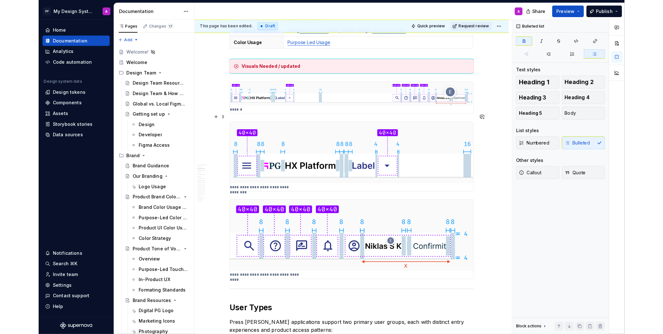
scroll to position [271, 0]
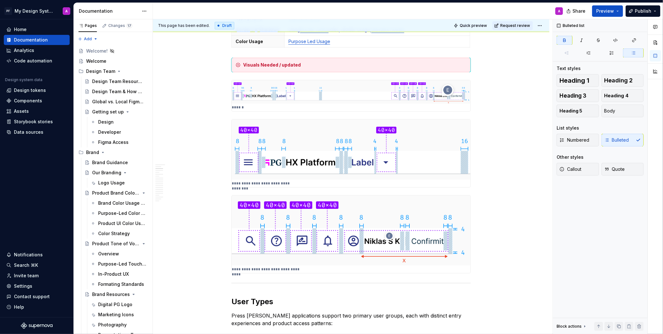
type textarea "*"
